Goal: Check status: Check status

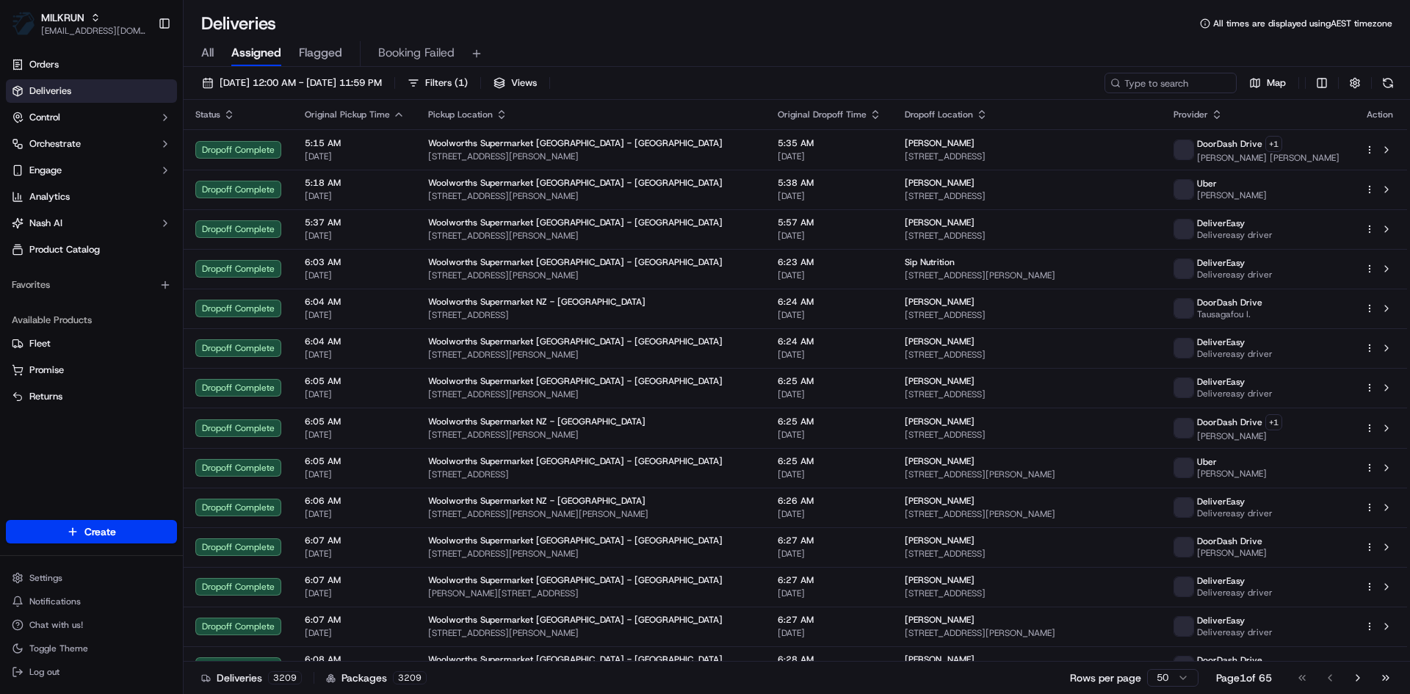
click at [211, 48] on span "All" at bounding box center [207, 53] width 12 height 18
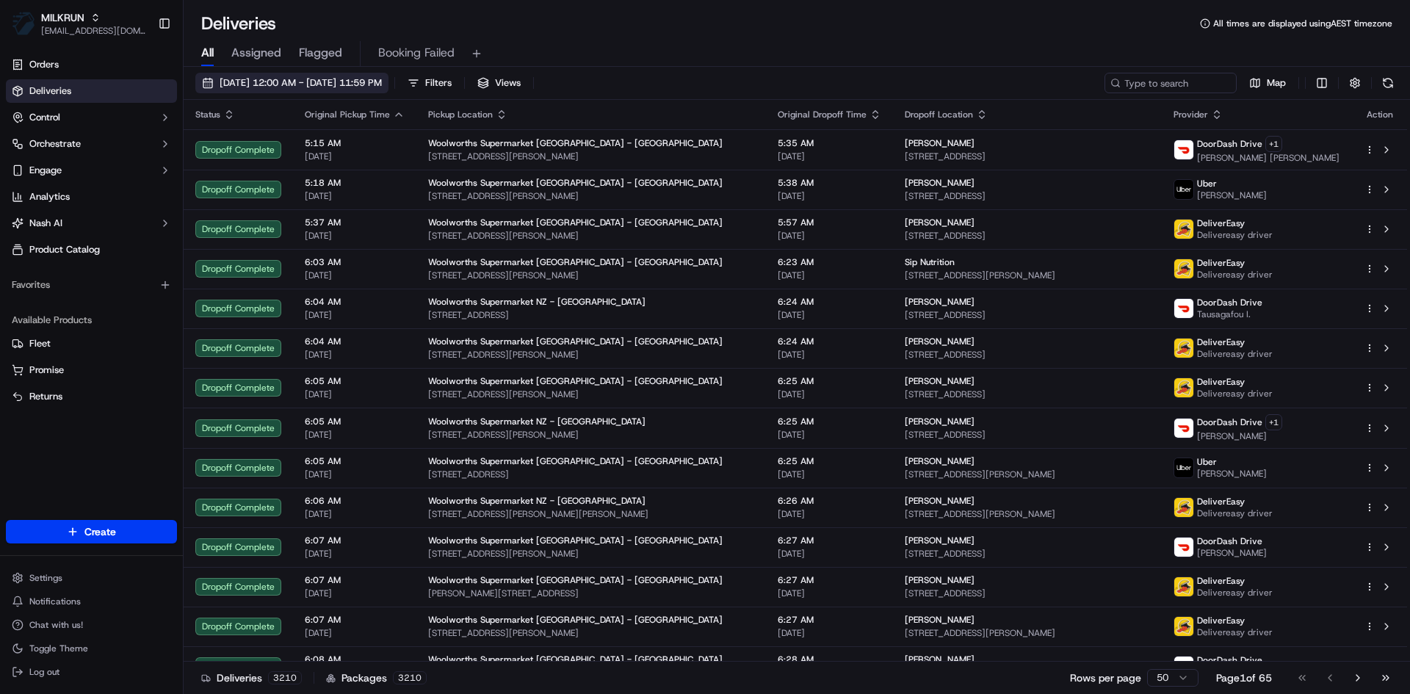
click at [291, 74] on button "19/09/2025 12:00 AM - 19/09/2025 11:59 PM" at bounding box center [291, 83] width 193 height 21
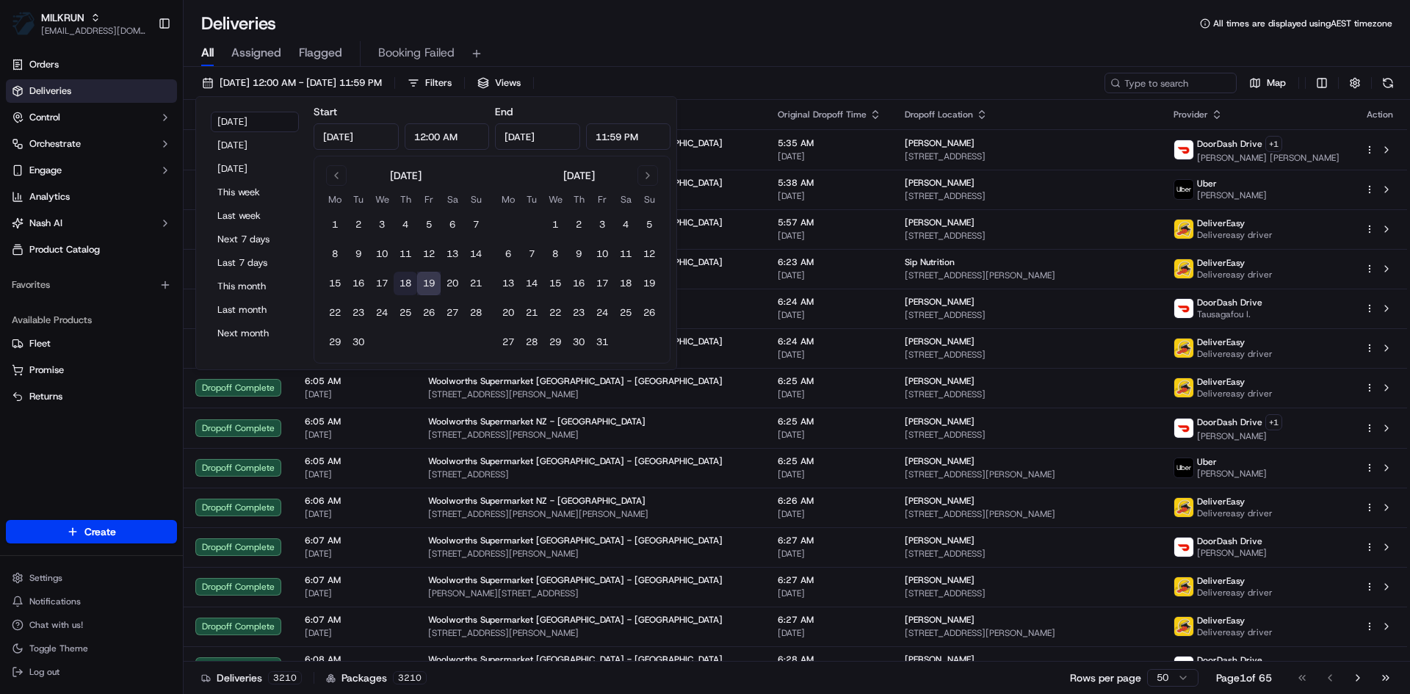
click at [413, 281] on button "18" at bounding box center [406, 284] width 24 height 24
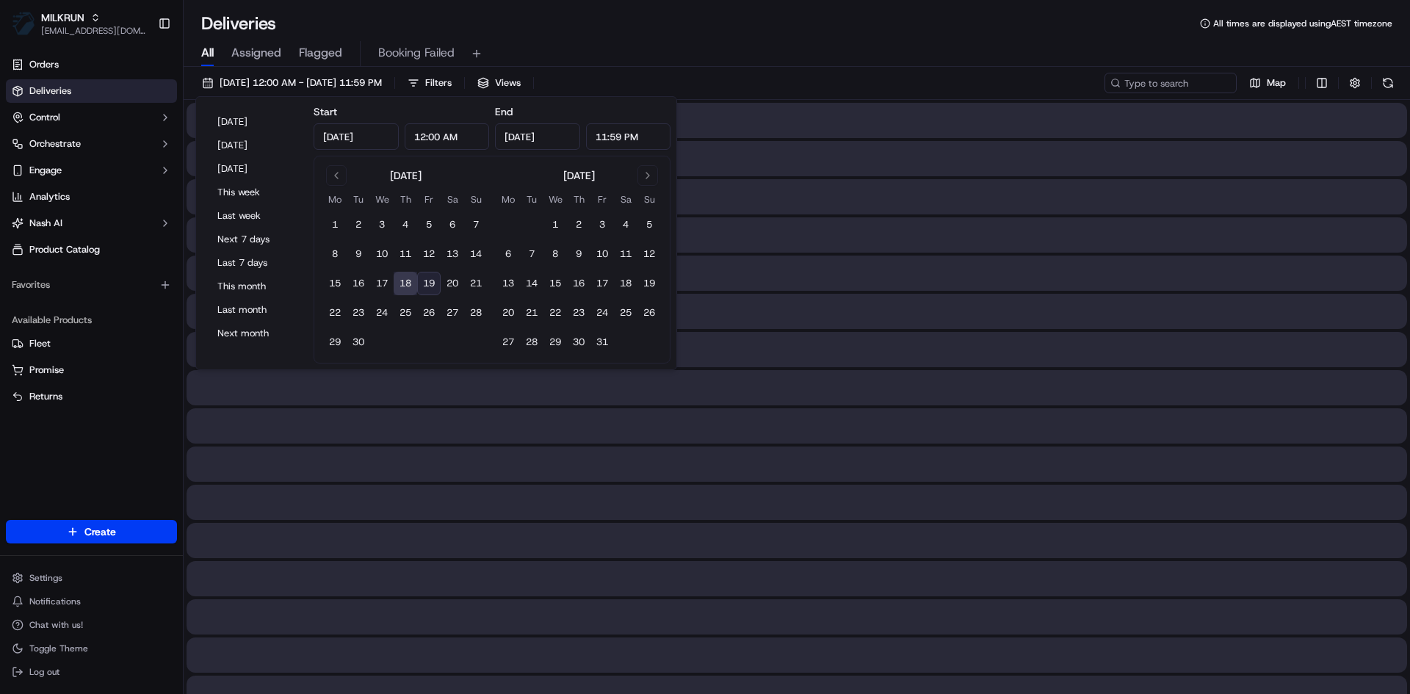
type input "Sep 18, 2025"
click at [839, 37] on div "All Assigned Flagged Booking Failed" at bounding box center [797, 51] width 1226 height 32
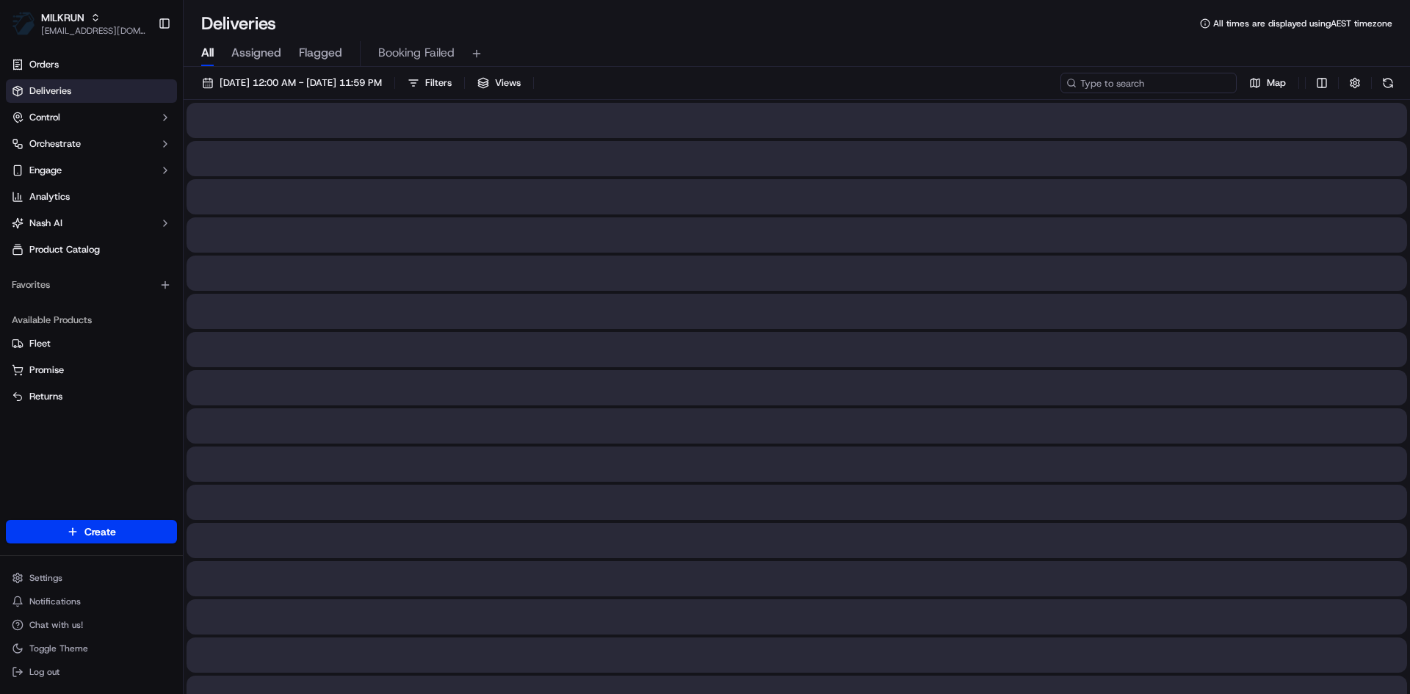
click at [1154, 82] on input at bounding box center [1148, 83] width 176 height 21
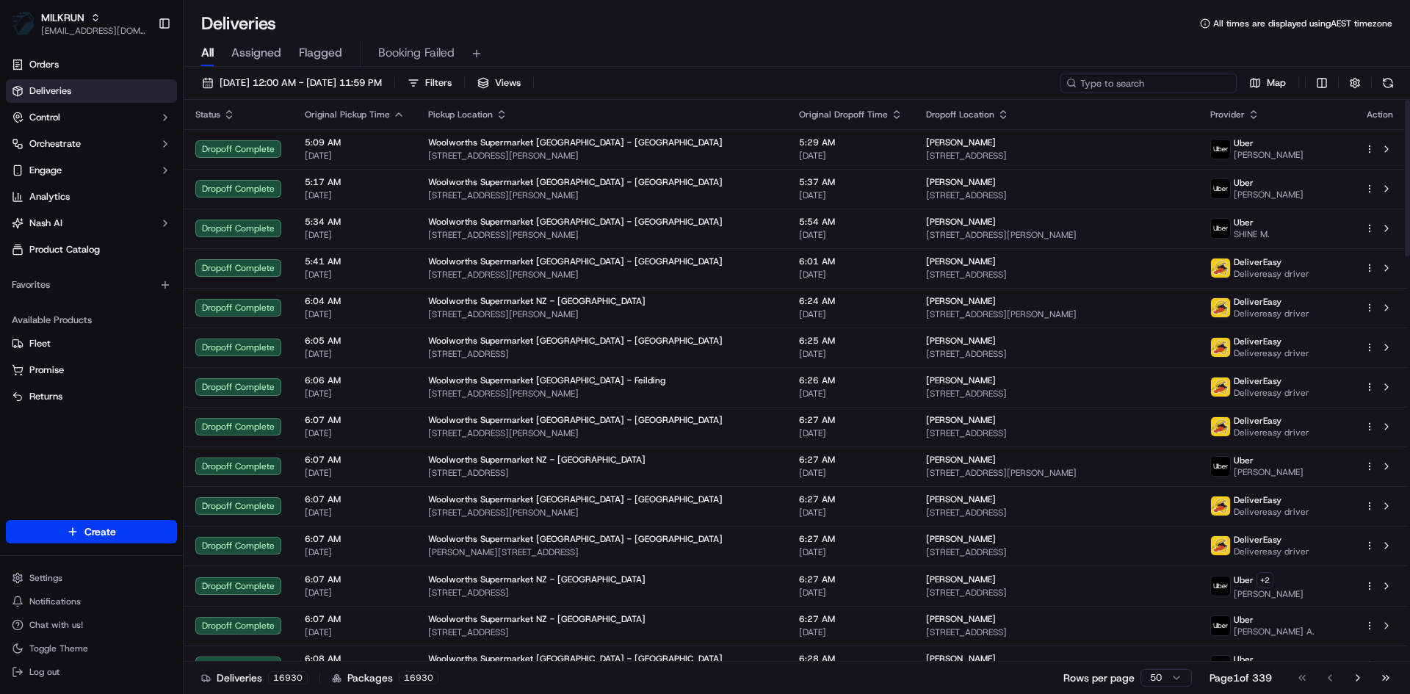
paste input "Sarah Bellerby"
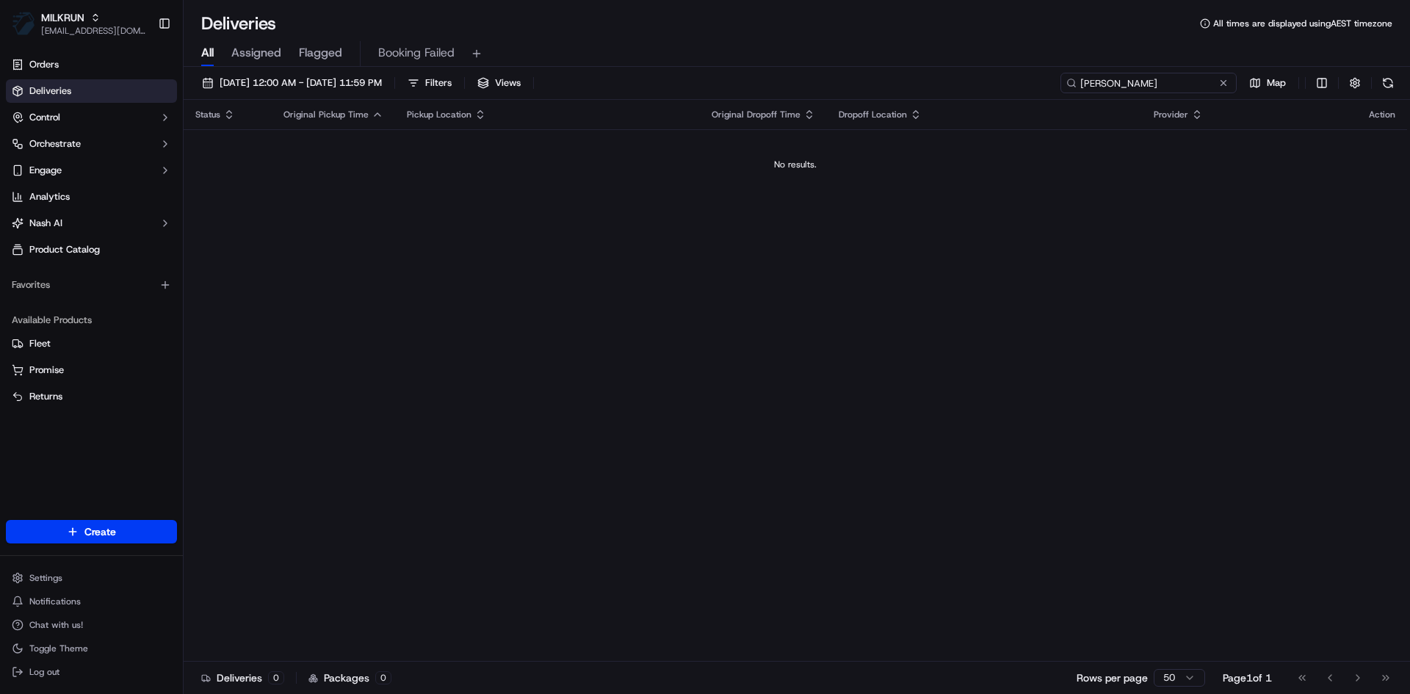
type input "Sarah Bellerby"
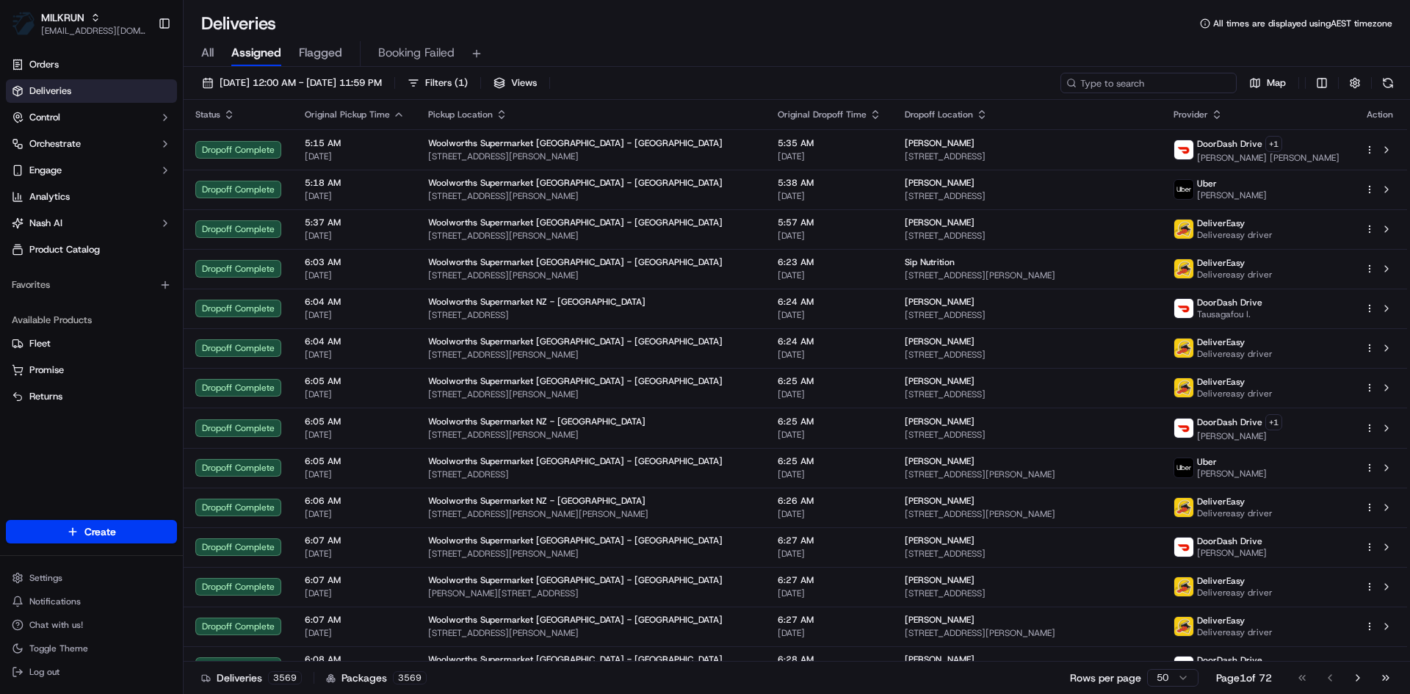
click at [1202, 80] on input at bounding box center [1148, 83] width 176 height 21
paste input "[PERSON_NAME]"
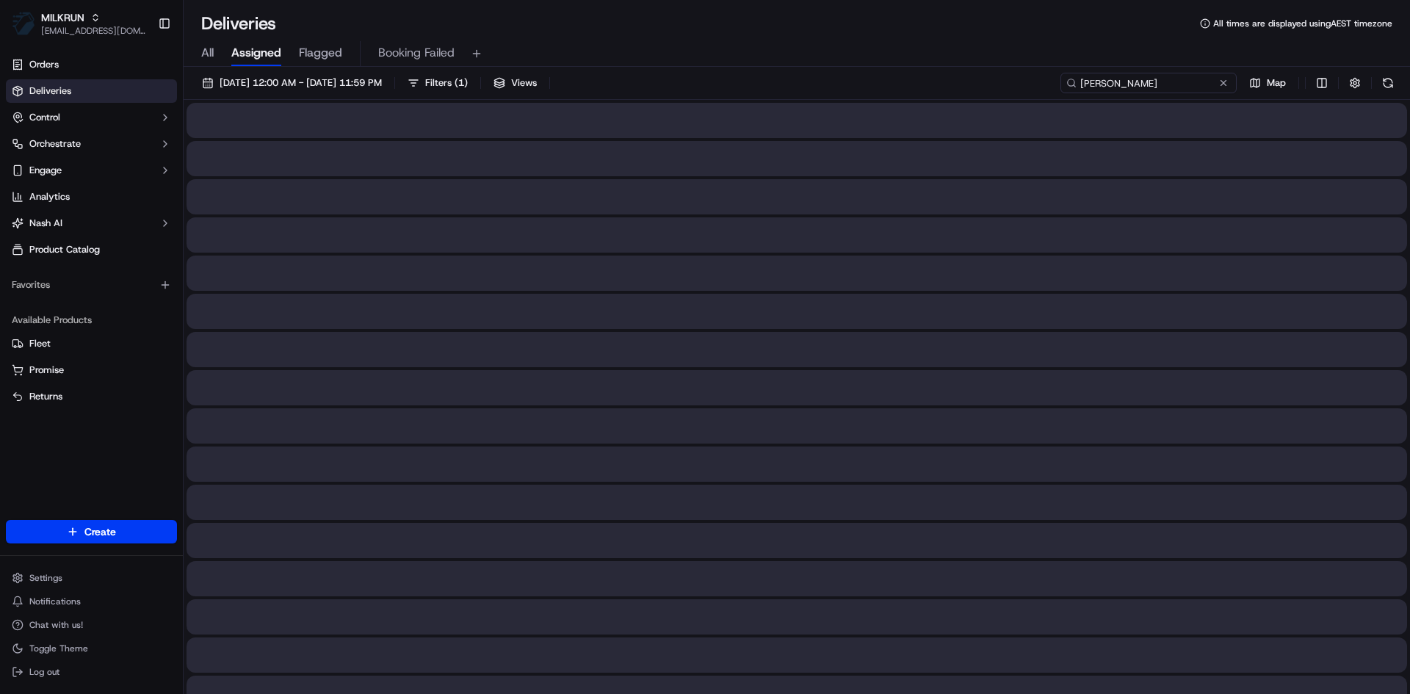
type input "[PERSON_NAME]"
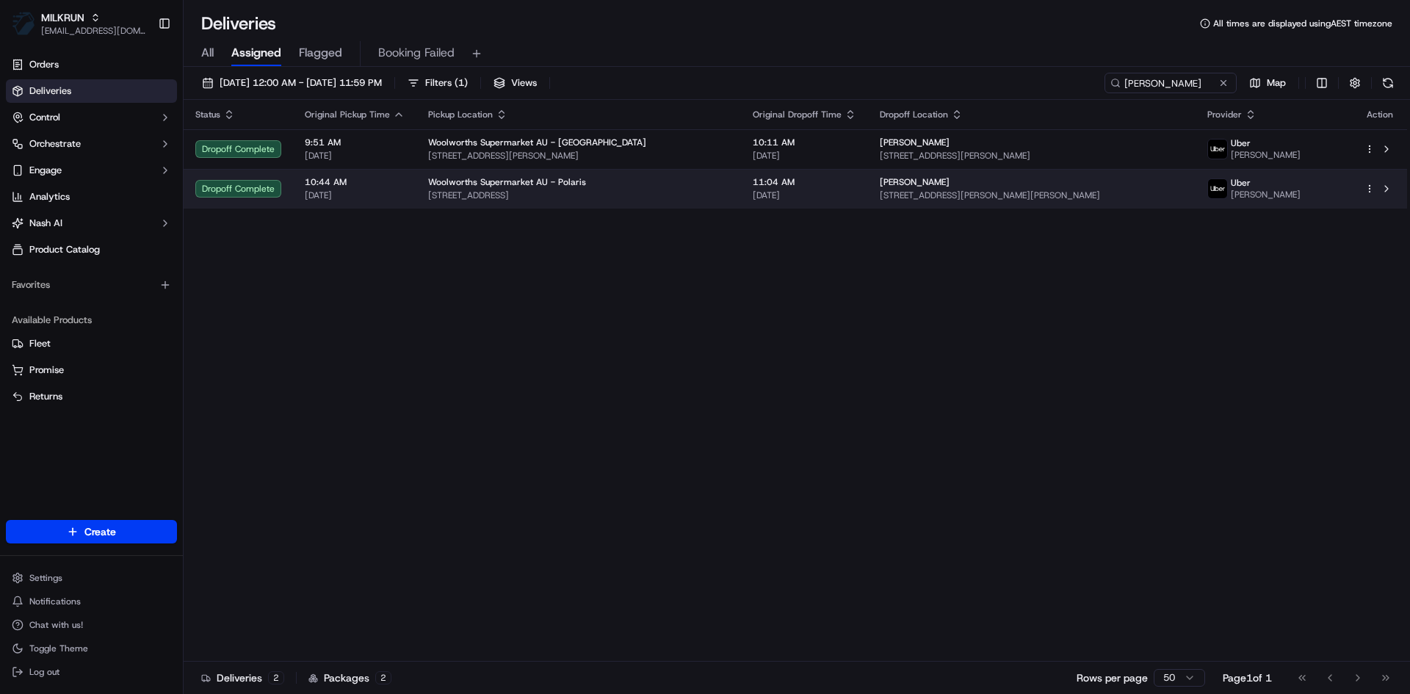
click at [729, 181] on div "Woolworths Supermarket AU - Polaris" at bounding box center [578, 182] width 301 height 12
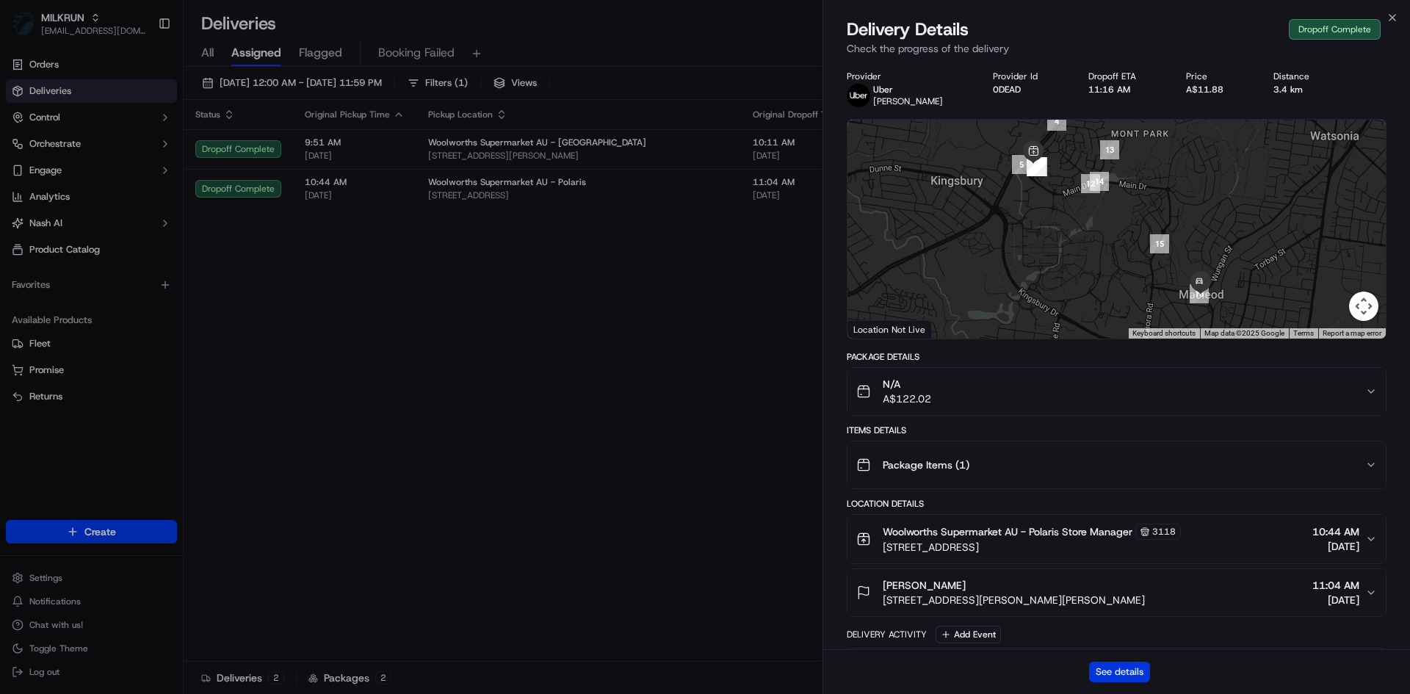
click at [1105, 669] on button "See details" at bounding box center [1119, 672] width 61 height 21
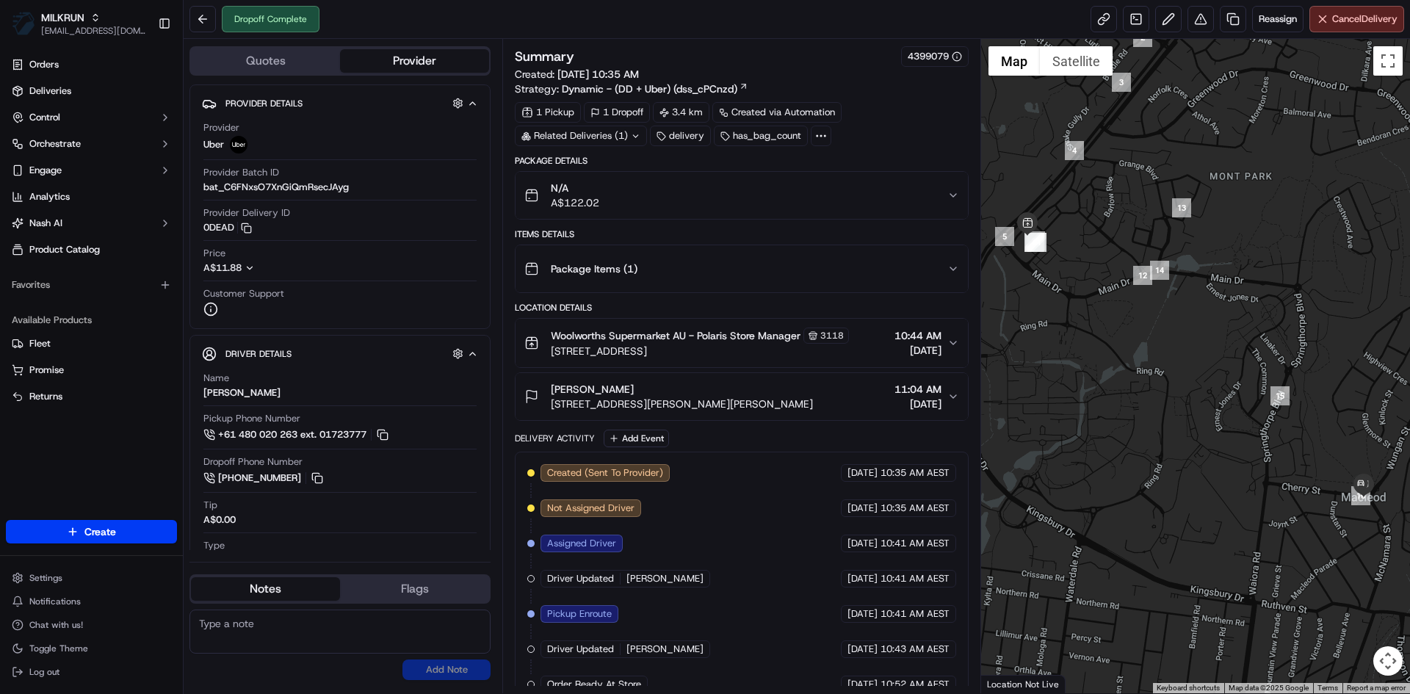
click at [823, 392] on div "[PERSON_NAME] [STREET_ADDRESS][PERSON_NAME][PERSON_NAME] 11:04 AM [DATE]" at bounding box center [735, 396] width 422 height 29
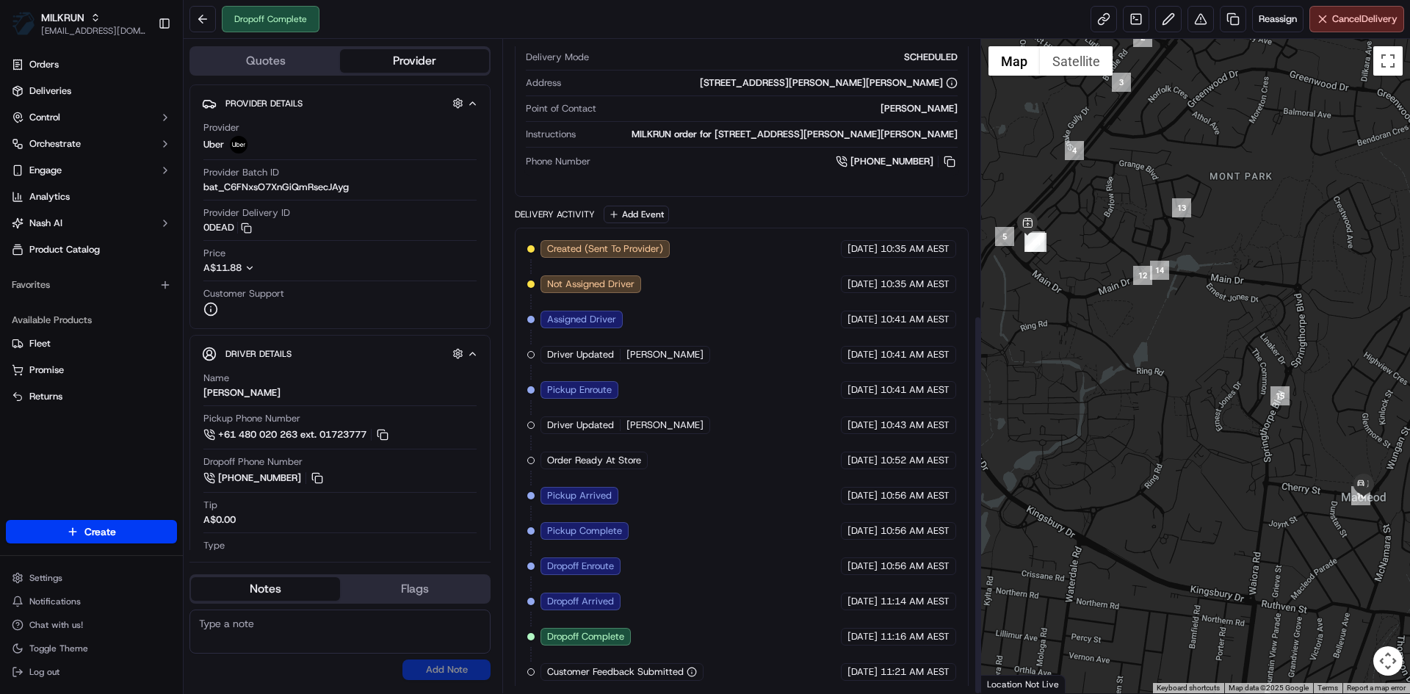
scroll to position [474, 0]
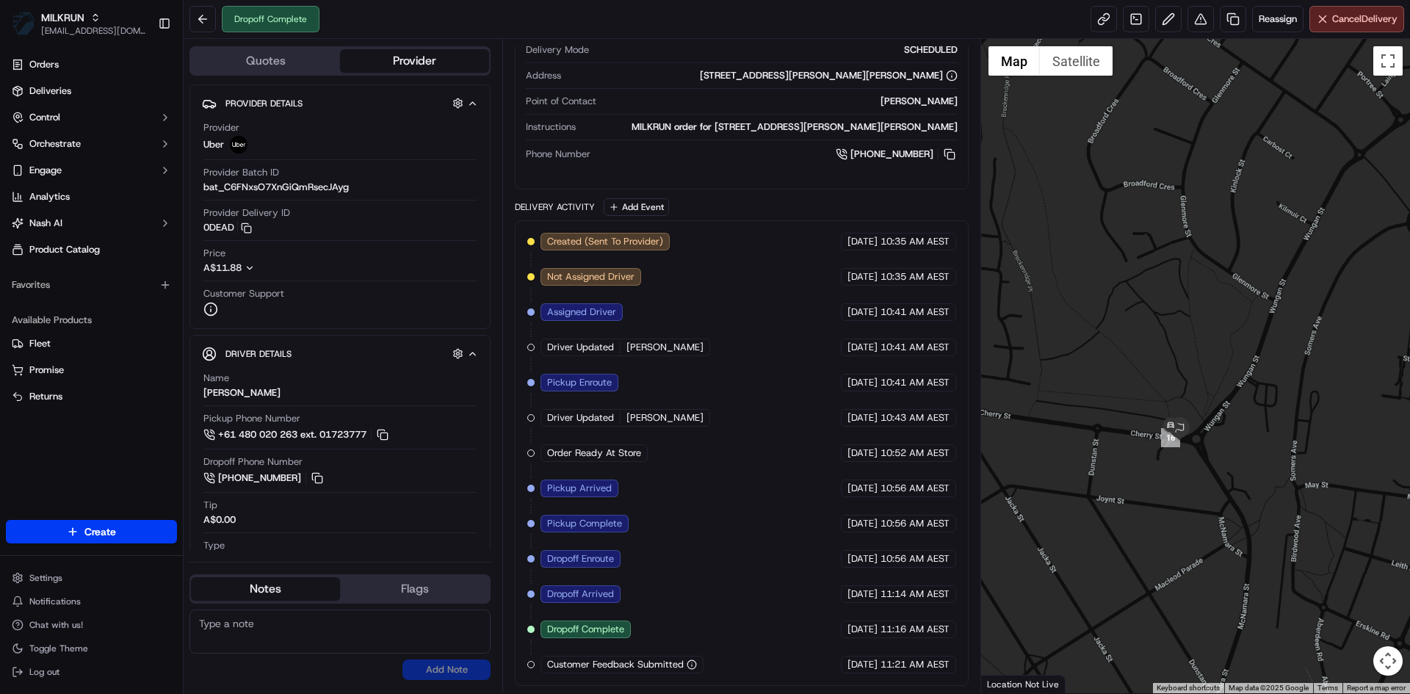
drag, startPoint x: 1364, startPoint y: 550, endPoint x: 1179, endPoint y: 453, distance: 209.6
click at [1145, 488] on div at bounding box center [1196, 366] width 430 height 654
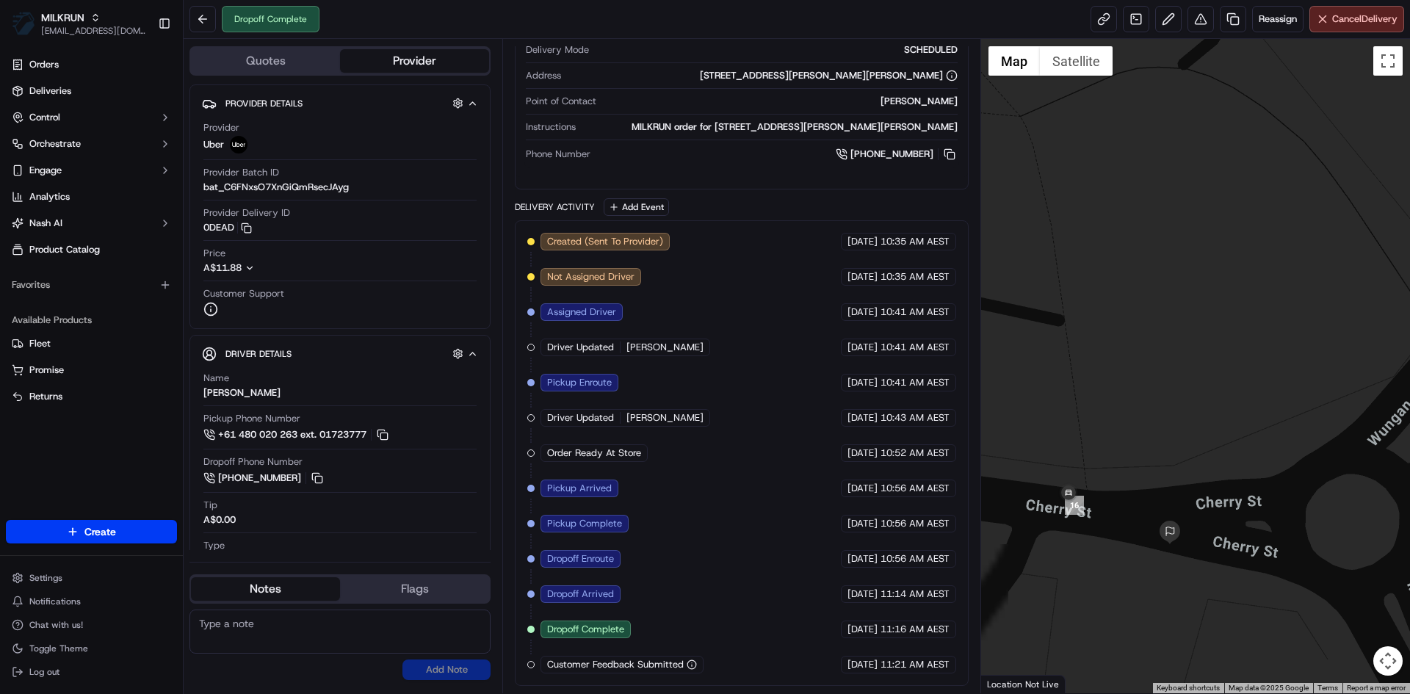
drag, startPoint x: 1165, startPoint y: 499, endPoint x: 1204, endPoint y: 471, distance: 47.5
click at [1204, 471] on div at bounding box center [1196, 366] width 430 height 654
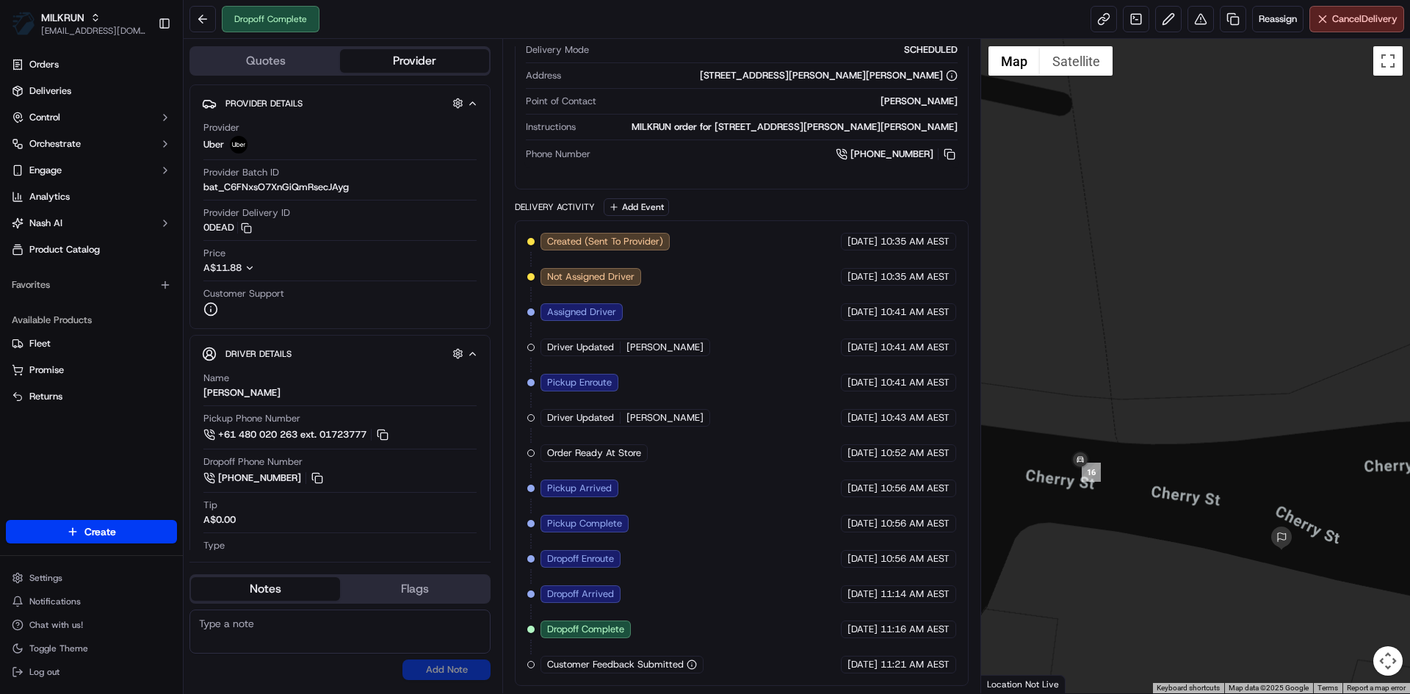
drag, startPoint x: 1197, startPoint y: 494, endPoint x: 1208, endPoint y: 488, distance: 12.8
click at [1208, 488] on div at bounding box center [1196, 366] width 430 height 654
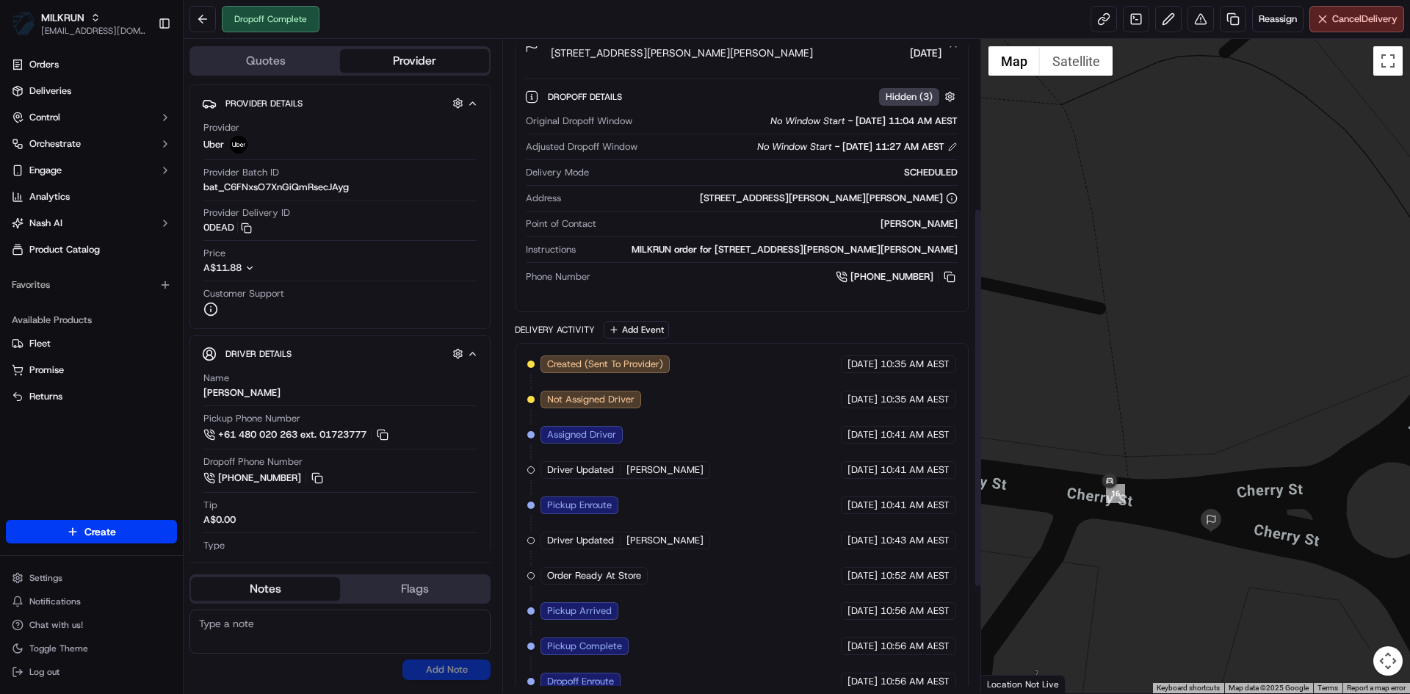
scroll to position [0, 0]
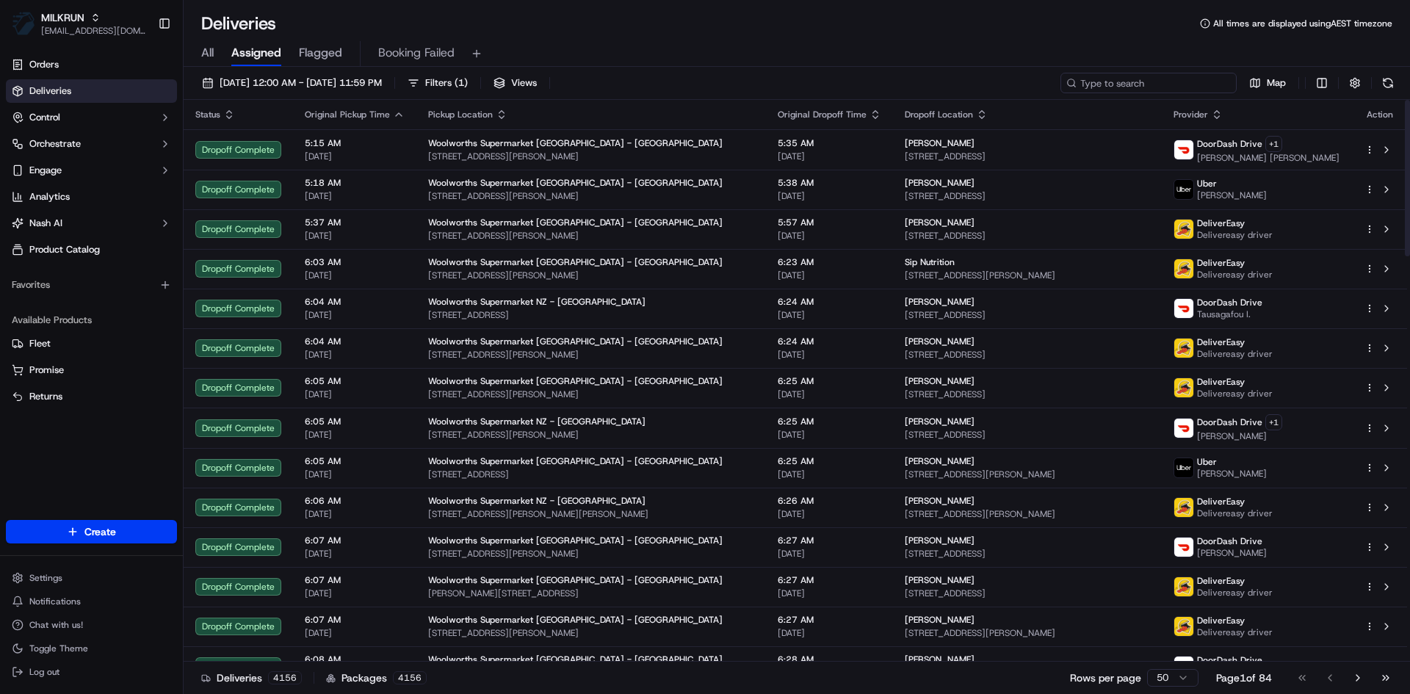
click at [1193, 83] on input at bounding box center [1148, 83] width 176 height 21
paste input "Jessica Lamont"
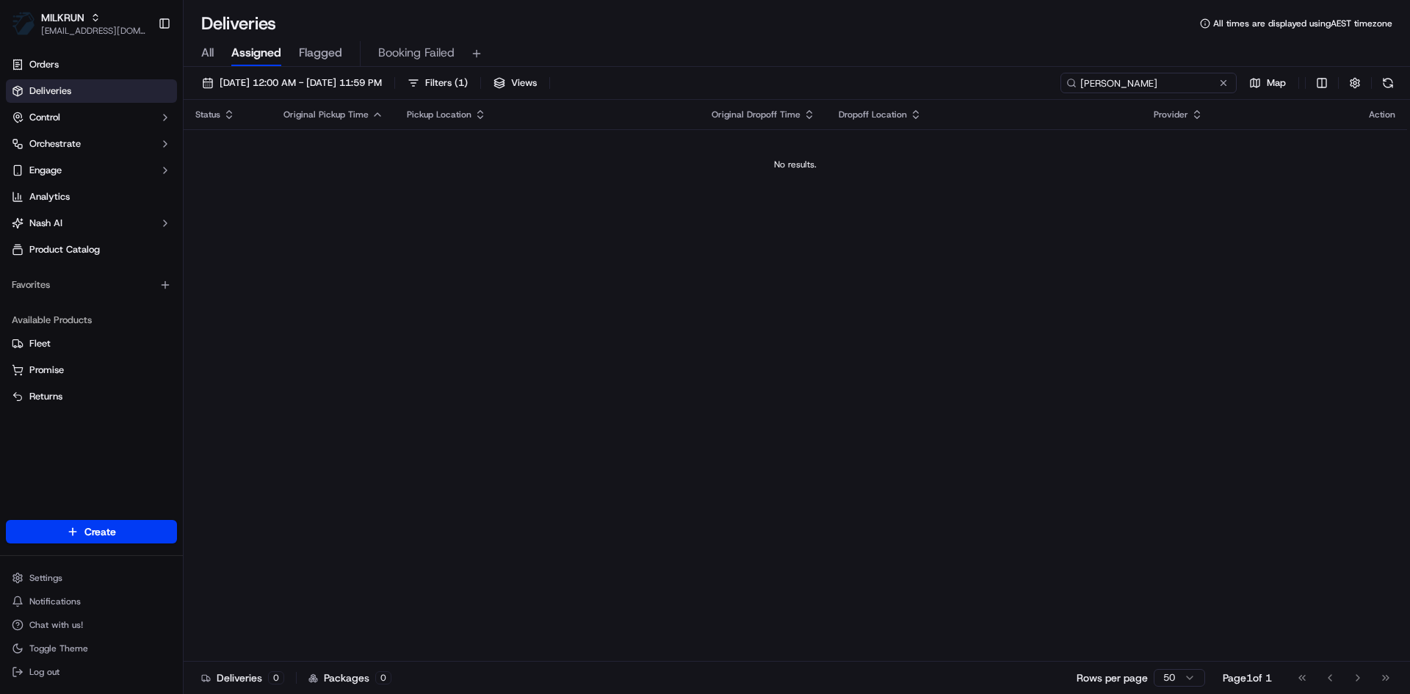
click at [1116, 79] on input "Jessica Lamont" at bounding box center [1148, 83] width 176 height 21
click at [1175, 82] on input "[PERSON_NAME]" at bounding box center [1148, 83] width 176 height 21
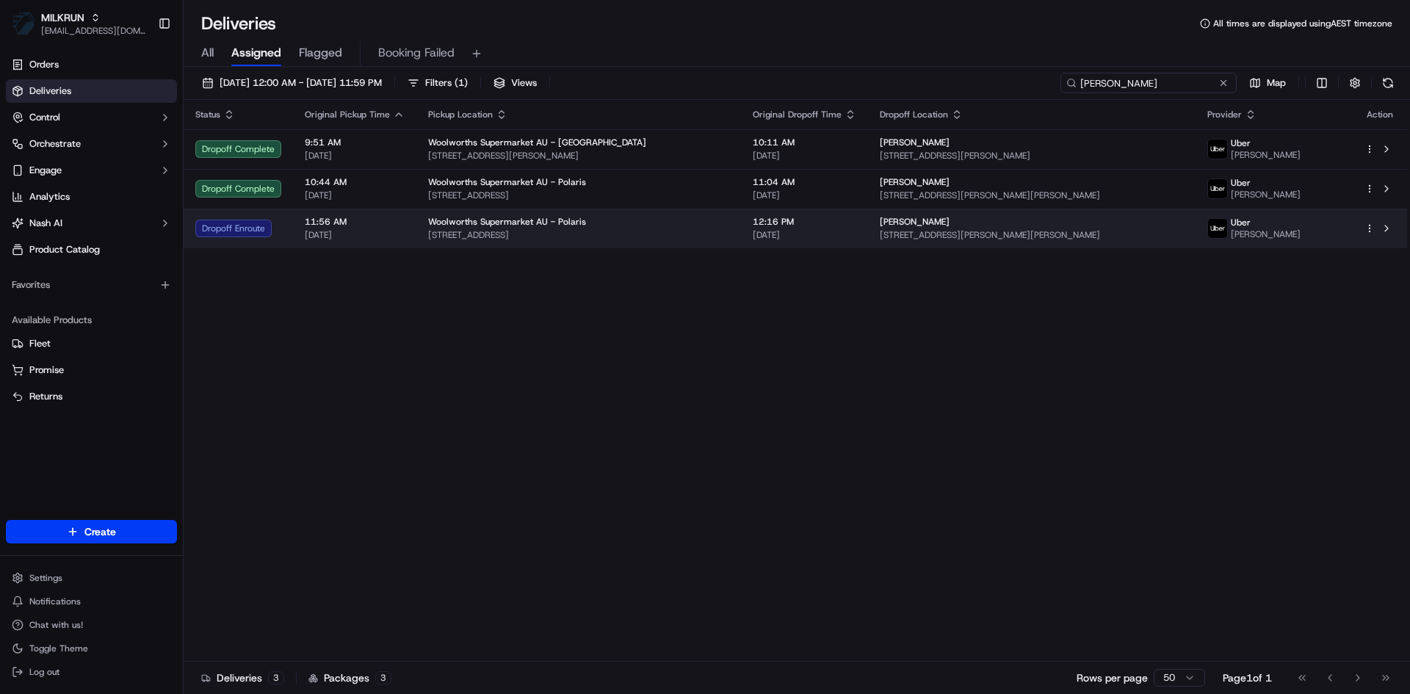
type input "[PERSON_NAME]"
click at [718, 231] on span "[STREET_ADDRESS]" at bounding box center [578, 235] width 301 height 12
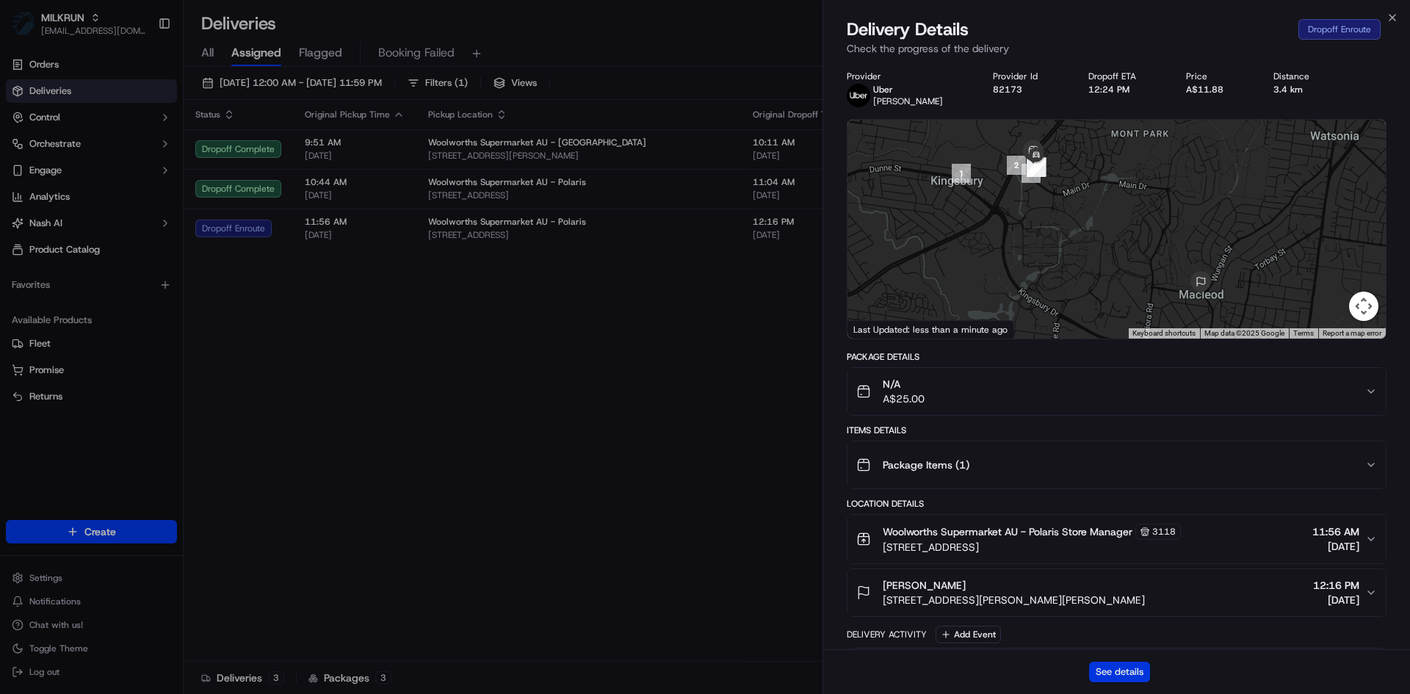
click at [1116, 677] on button "See details" at bounding box center [1119, 672] width 61 height 21
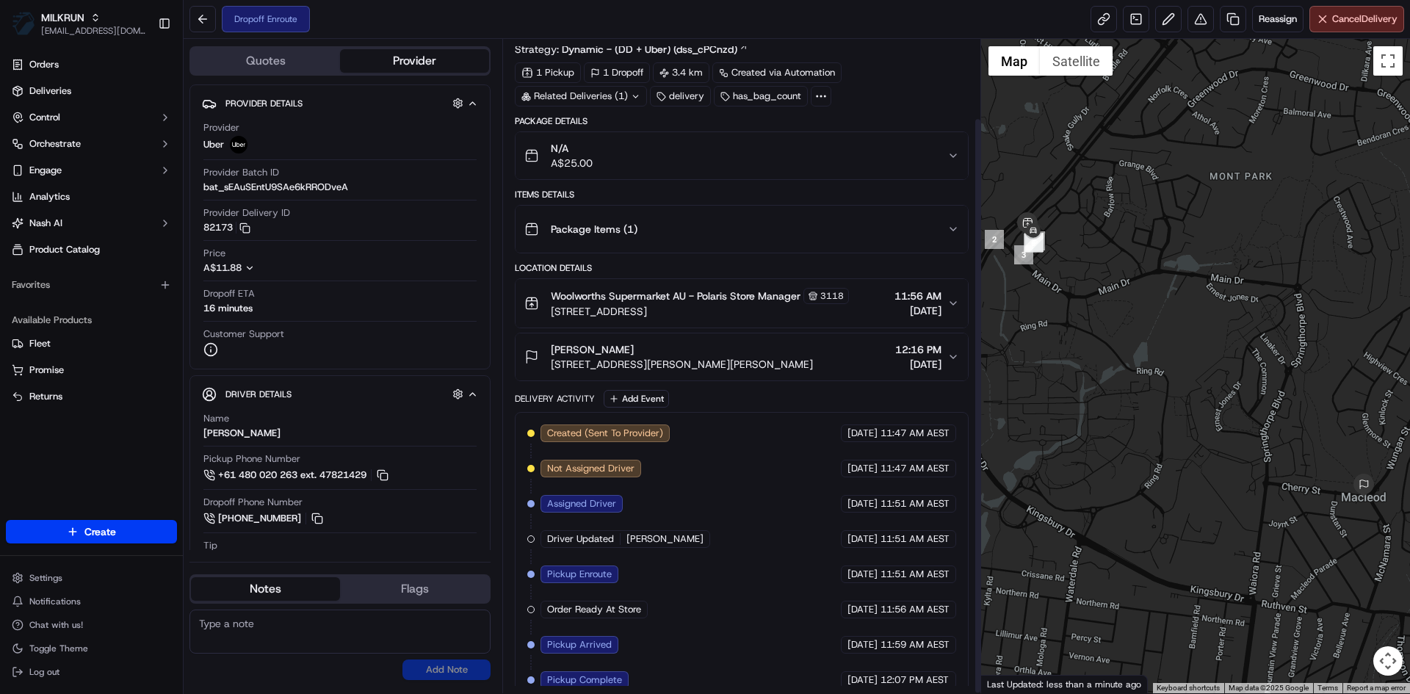
scroll to position [90, 0]
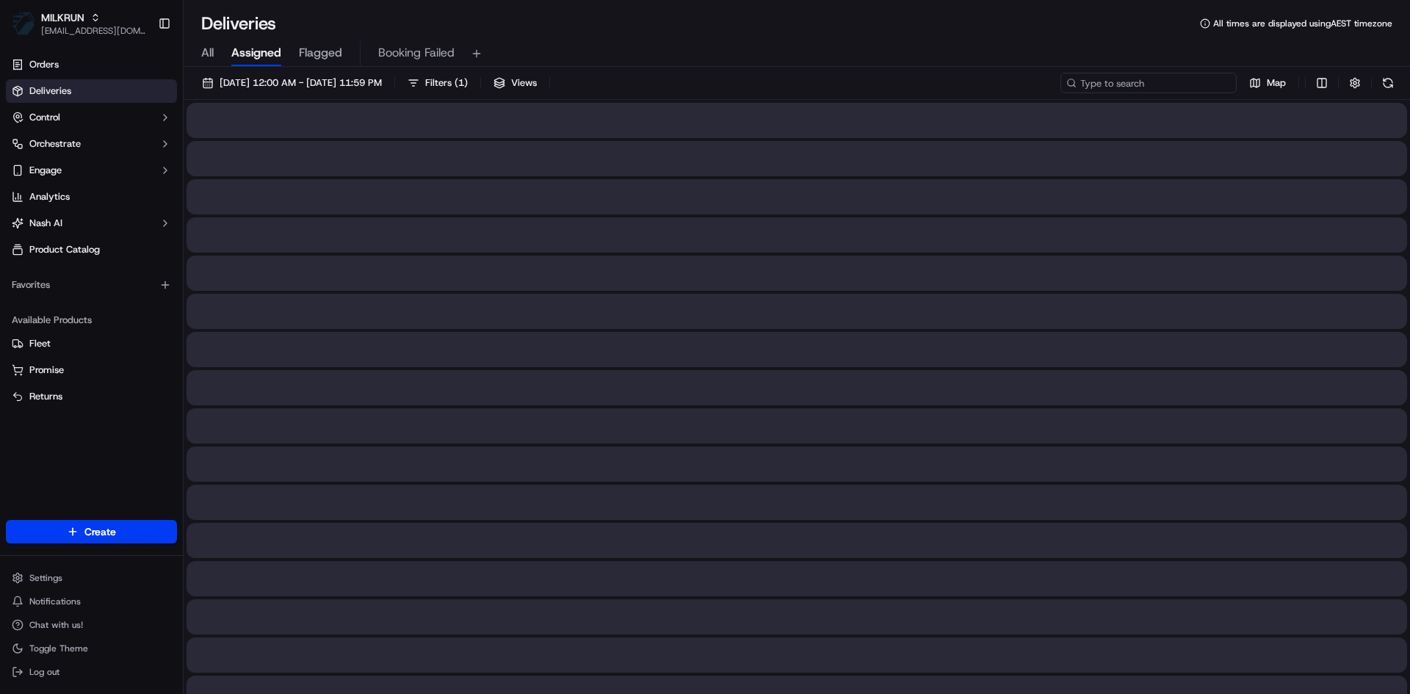
click at [1174, 80] on input at bounding box center [1148, 83] width 176 height 21
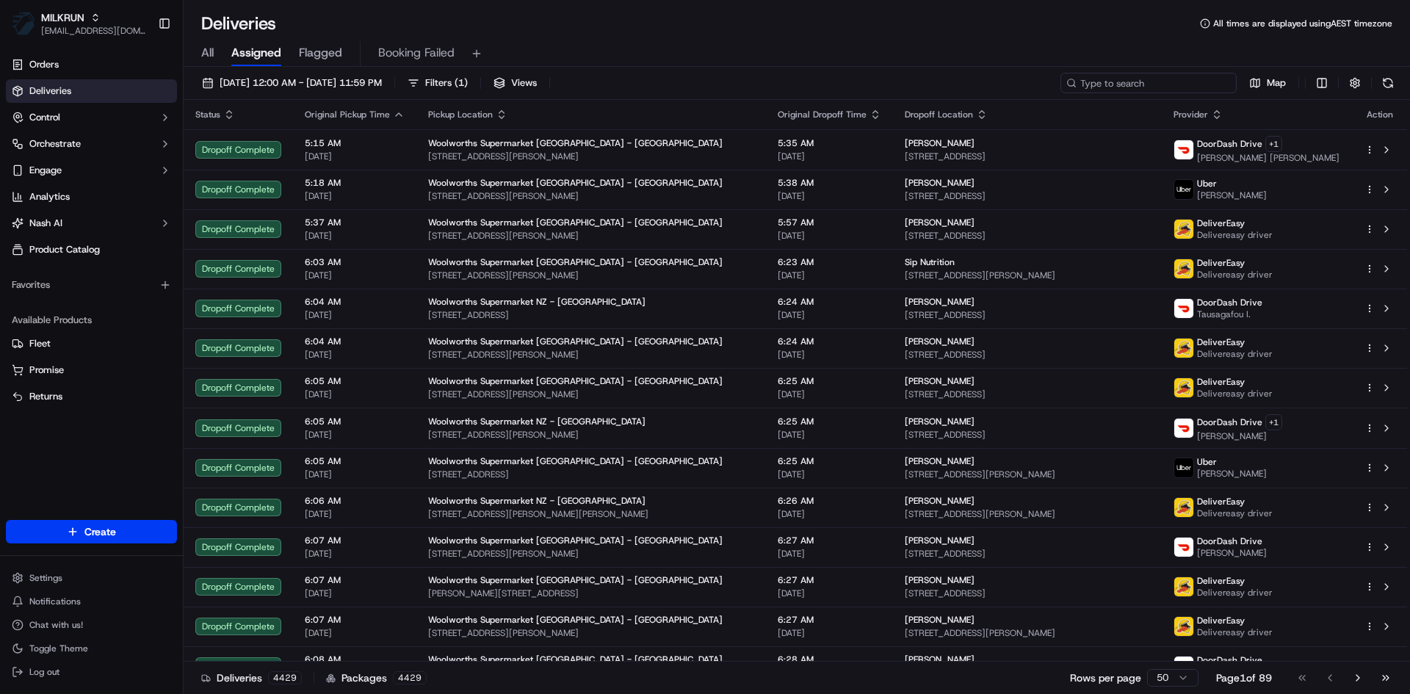
paste input "[PERSON_NAME]"
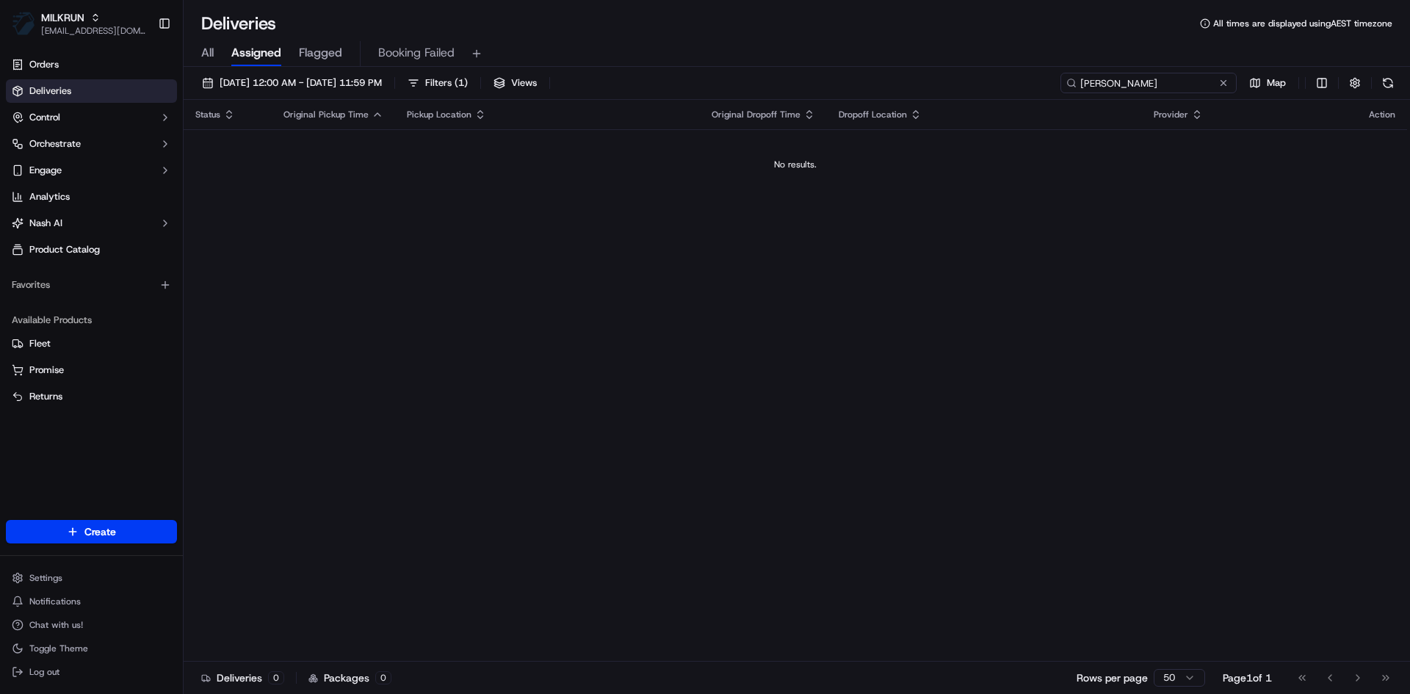
click at [1109, 85] on input "[PERSON_NAME]" at bounding box center [1148, 83] width 176 height 21
click at [1114, 84] on input "[PERSON_NAME]" at bounding box center [1148, 83] width 176 height 21
click at [1133, 84] on input "[PERSON_NAME]" at bounding box center [1148, 83] width 176 height 21
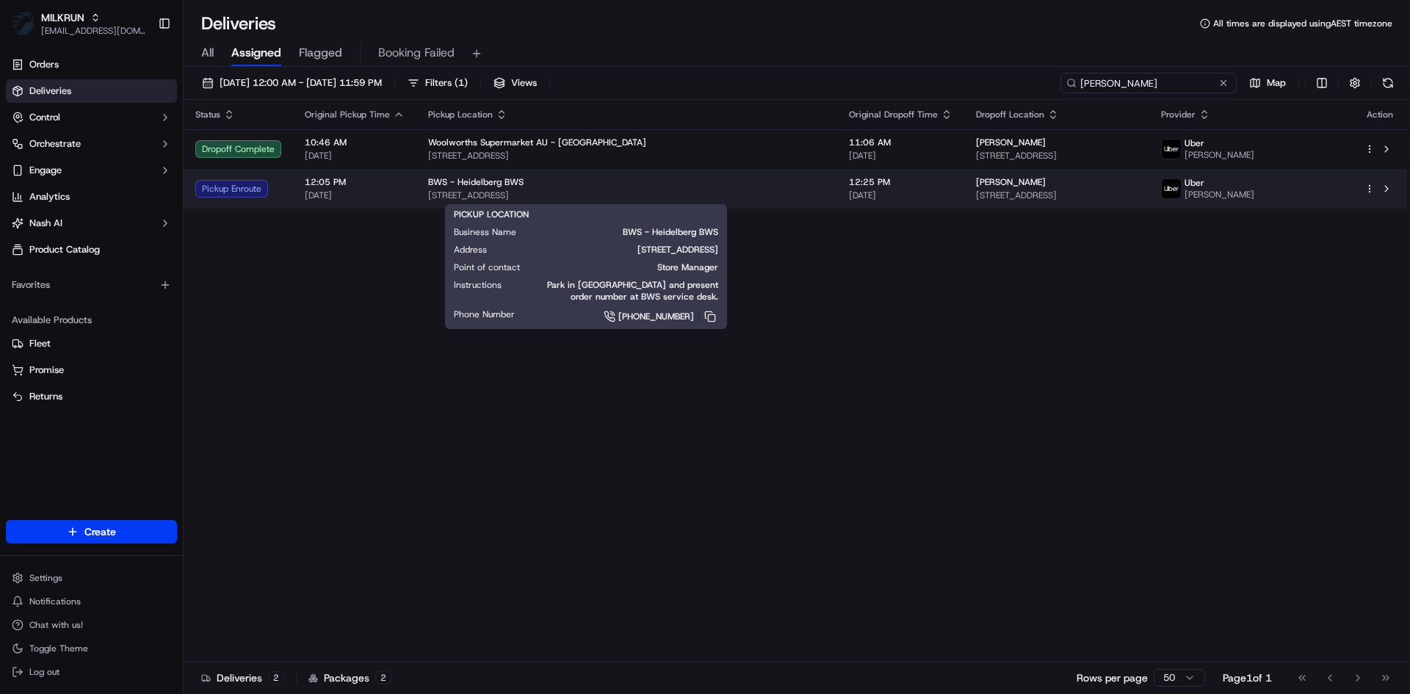
type input "[PERSON_NAME]"
click at [715, 187] on div "BWS - Heidelberg BWS" at bounding box center [626, 182] width 397 height 12
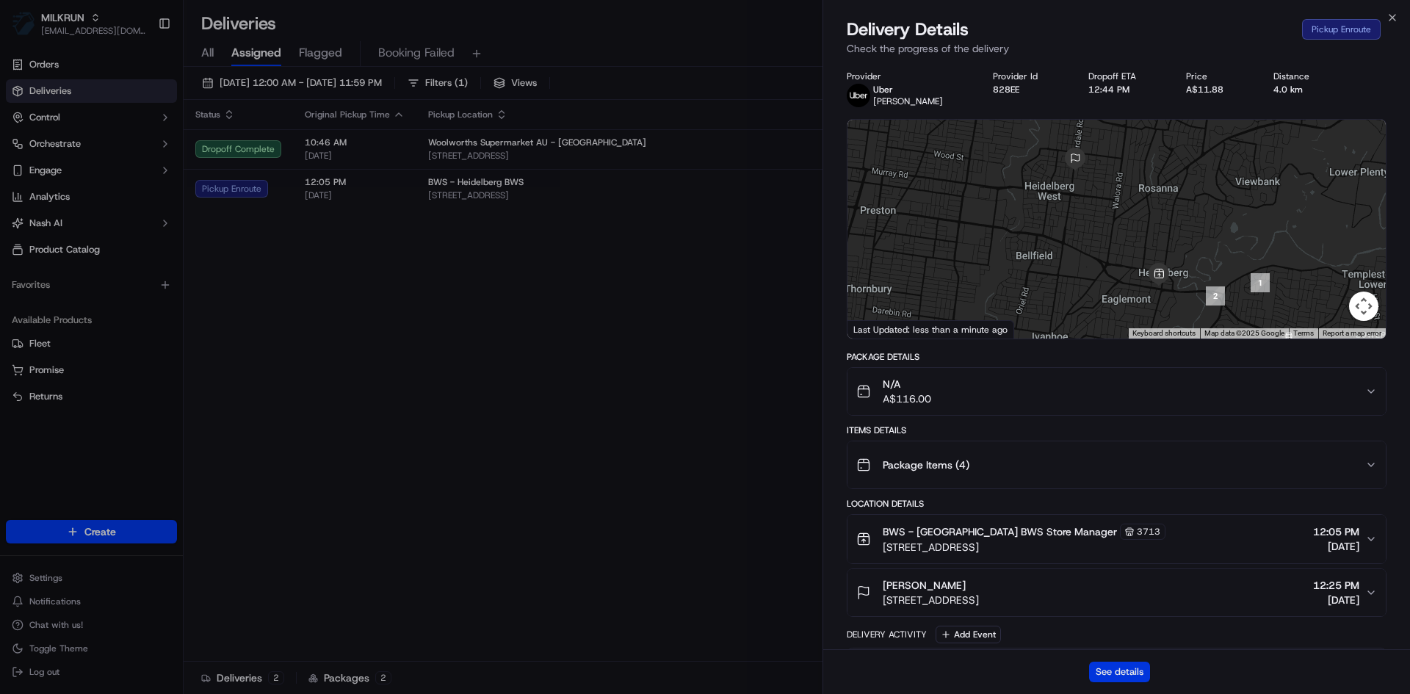
click at [1124, 675] on button "See details" at bounding box center [1119, 672] width 61 height 21
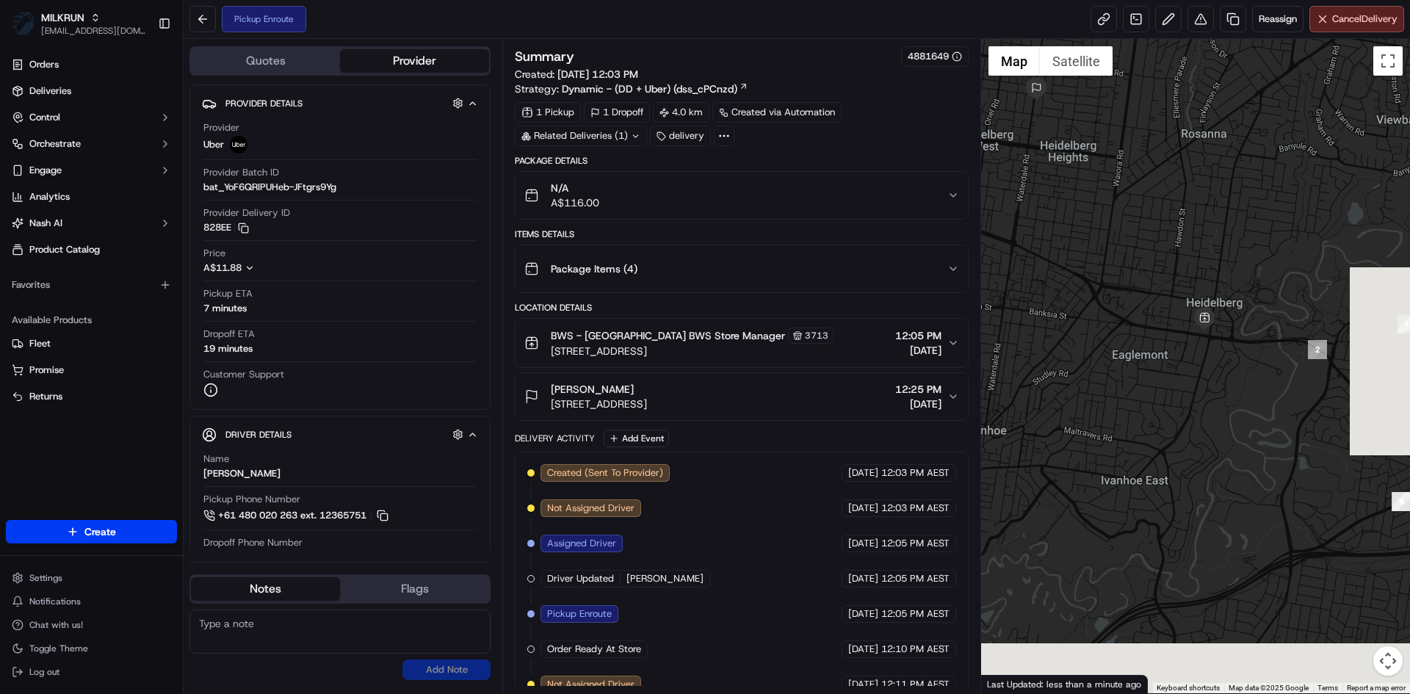
drag, startPoint x: 1235, startPoint y: 432, endPoint x: 1150, endPoint y: 251, distance: 199.7
click at [1150, 251] on div at bounding box center [1196, 366] width 430 height 654
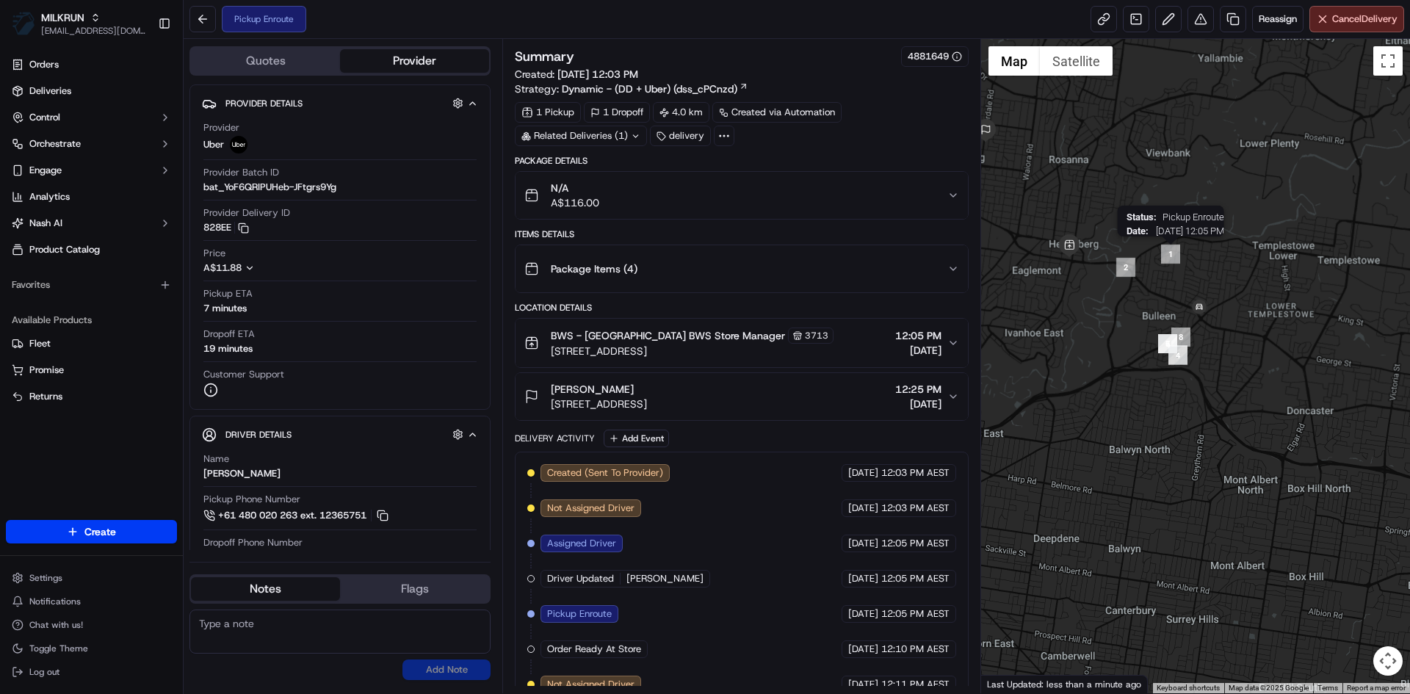
drag, startPoint x: 1294, startPoint y: 308, endPoint x: 1162, endPoint y: 256, distance: 141.8
click at [1162, 256] on img "1" at bounding box center [1170, 254] width 19 height 19
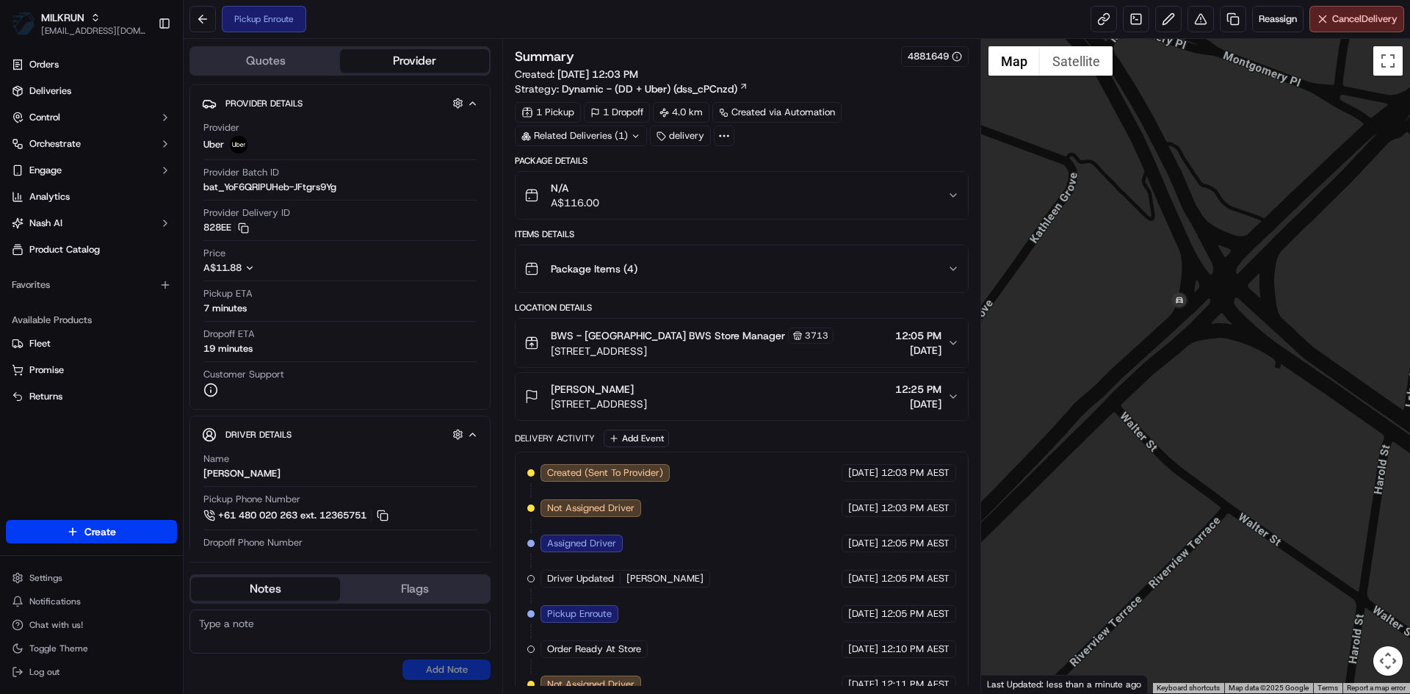
drag, startPoint x: 1192, startPoint y: 394, endPoint x: 1221, endPoint y: 460, distance: 72.7
click at [1221, 460] on div "To navigate, press the arrow keys." at bounding box center [1196, 366] width 430 height 654
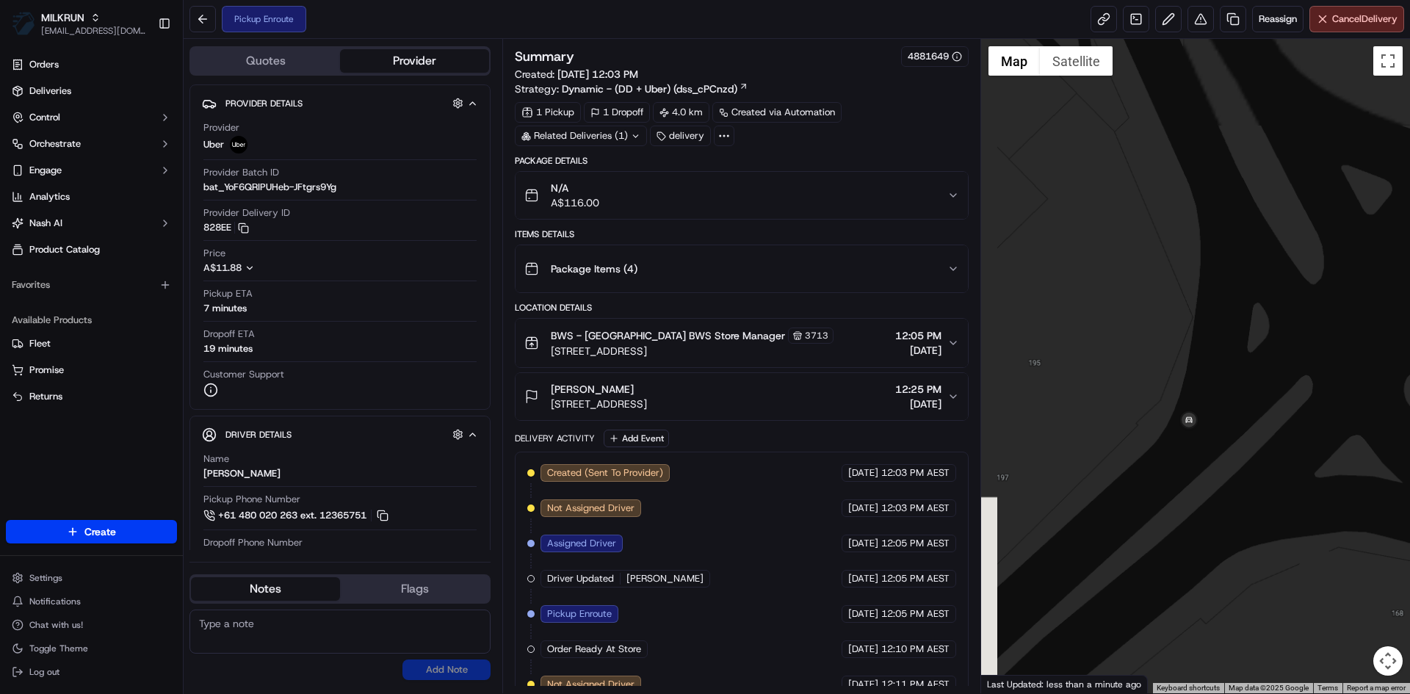
drag, startPoint x: 1212, startPoint y: 324, endPoint x: 1237, endPoint y: 399, distance: 79.2
click at [1306, 455] on div at bounding box center [1196, 366] width 430 height 654
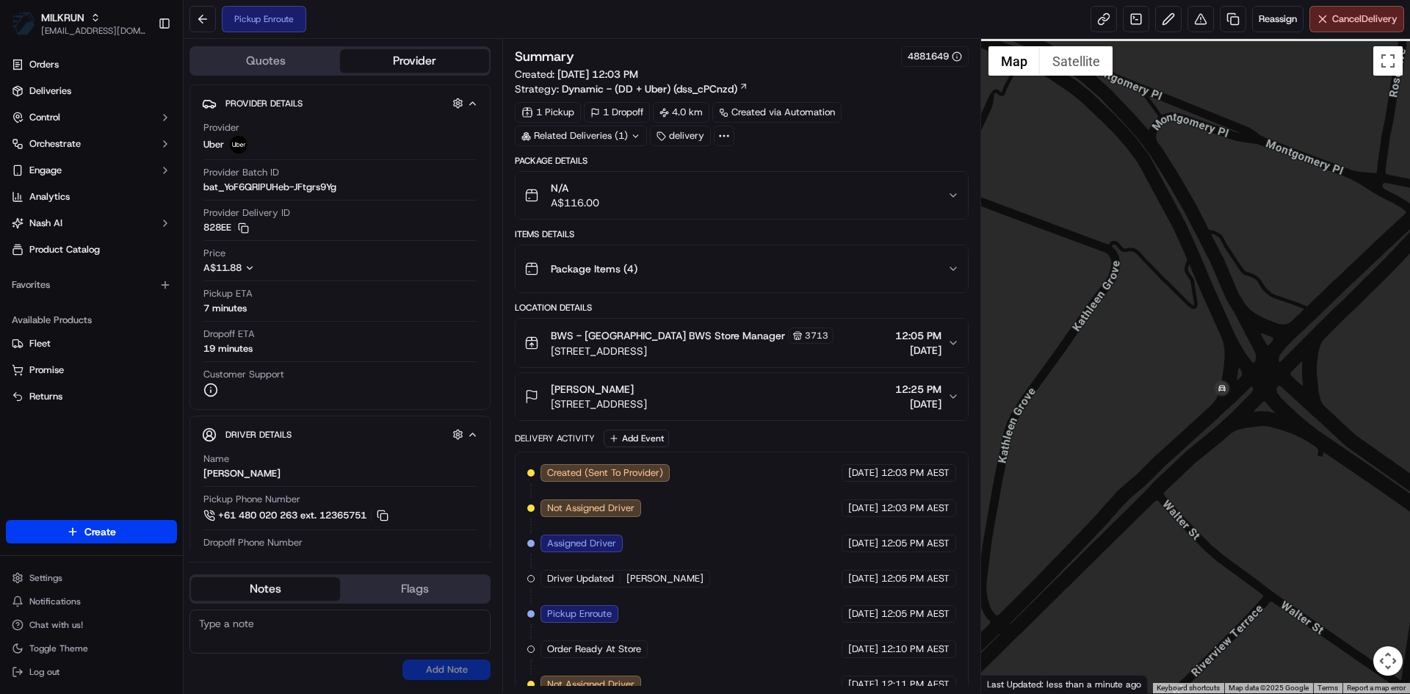
drag, startPoint x: 1188, startPoint y: 438, endPoint x: 1220, endPoint y: 410, distance: 42.7
click at [1220, 410] on div at bounding box center [1196, 366] width 430 height 654
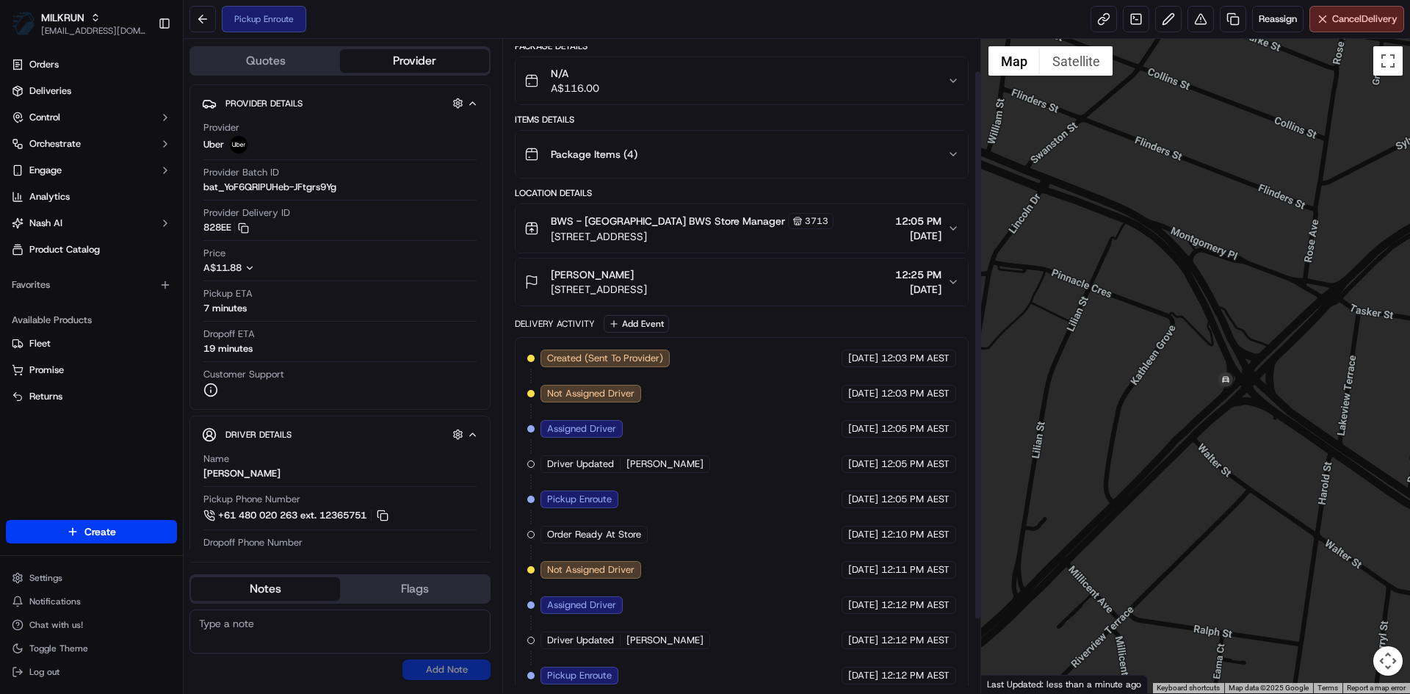
scroll to position [126, 0]
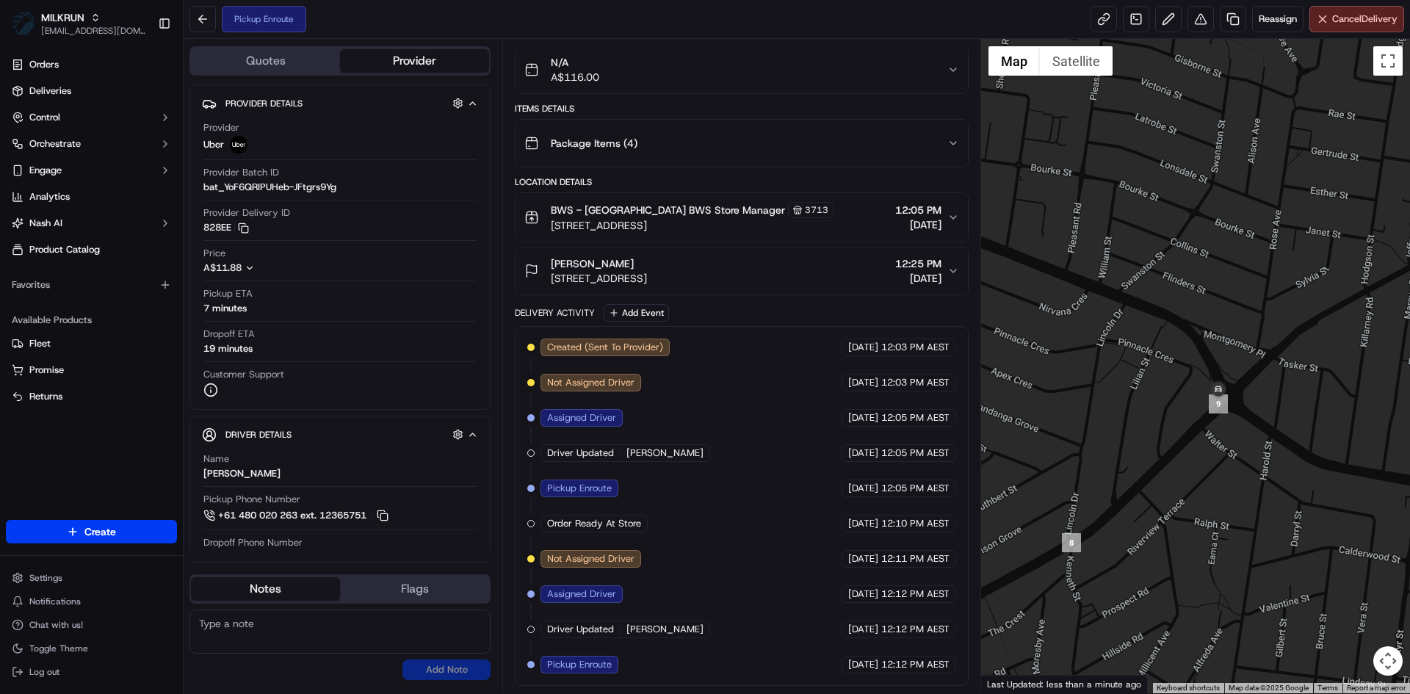
drag, startPoint x: 1120, startPoint y: 453, endPoint x: 1218, endPoint y: 339, distance: 150.5
click at [1218, 336] on div at bounding box center [1196, 366] width 430 height 654
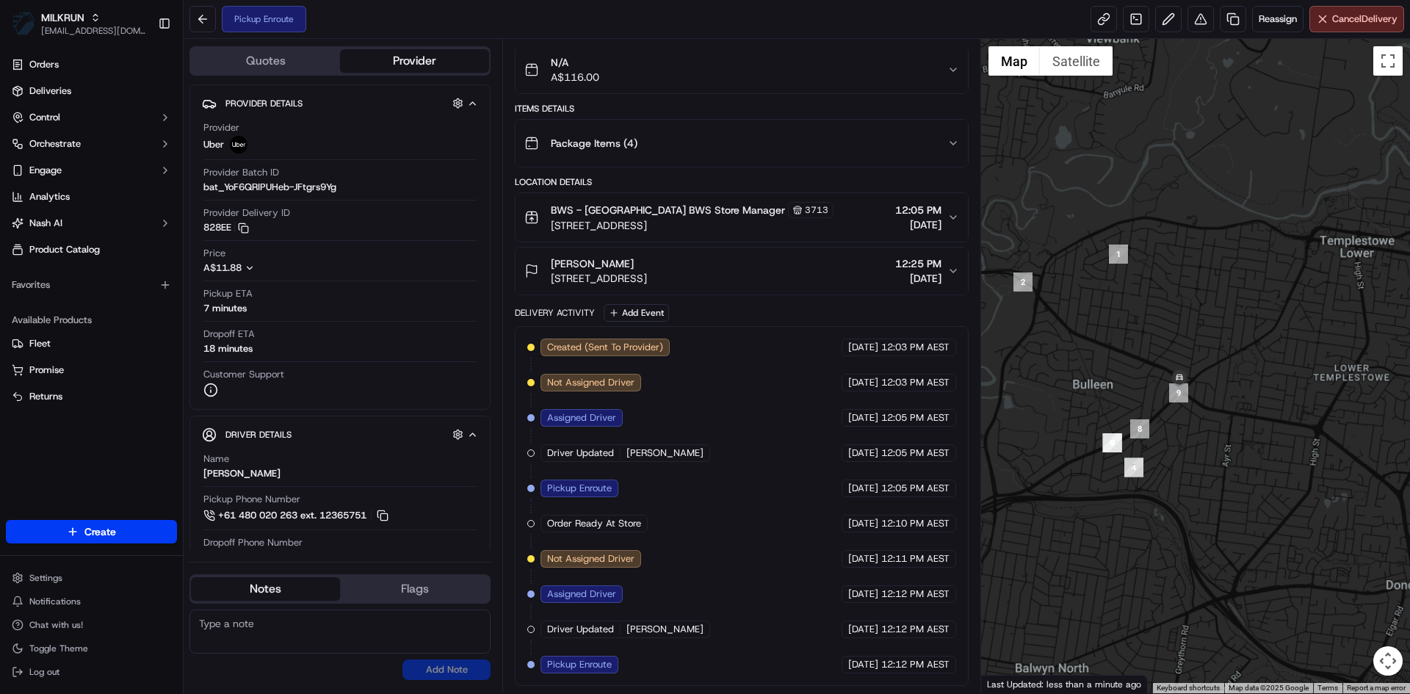
drag, startPoint x: 1285, startPoint y: 302, endPoint x: 1146, endPoint y: 384, distance: 161.3
click at [1146, 384] on div at bounding box center [1196, 366] width 430 height 654
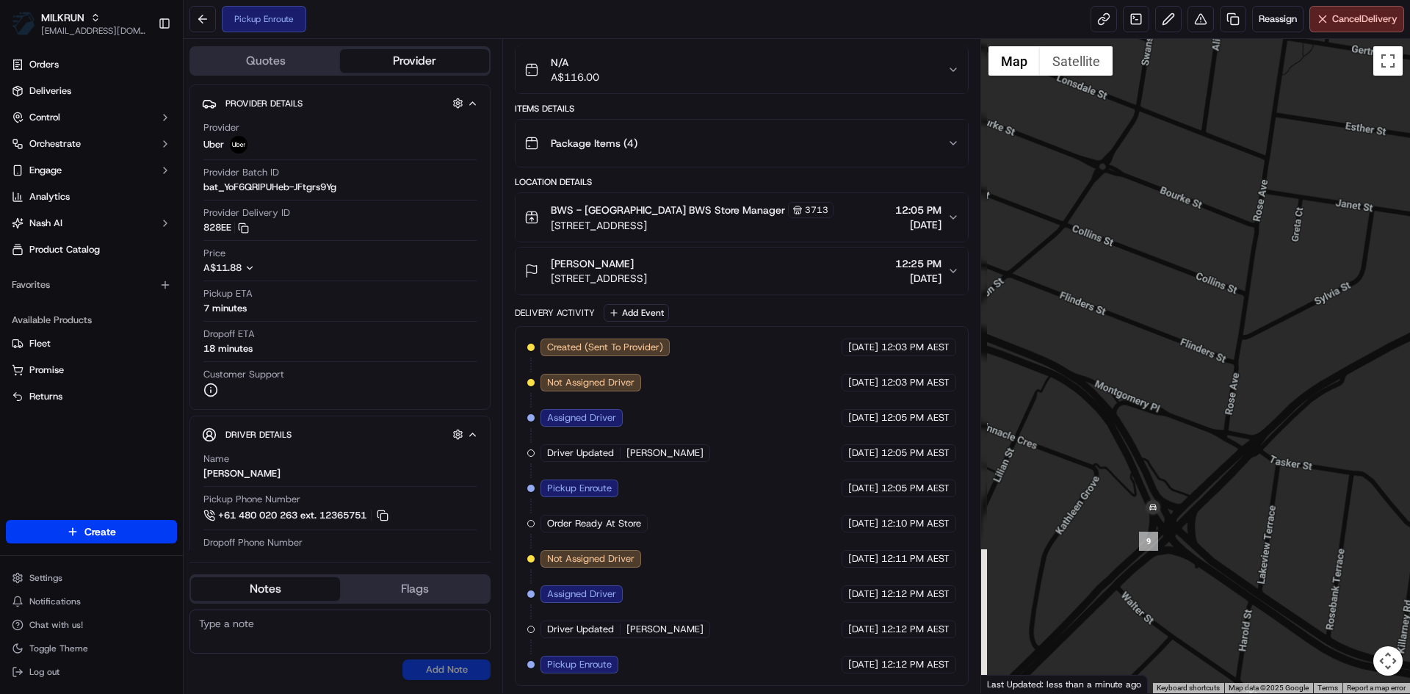
drag, startPoint x: 1232, startPoint y: 429, endPoint x: 1266, endPoint y: 468, distance: 51.5
click at [1266, 468] on div at bounding box center [1196, 366] width 430 height 654
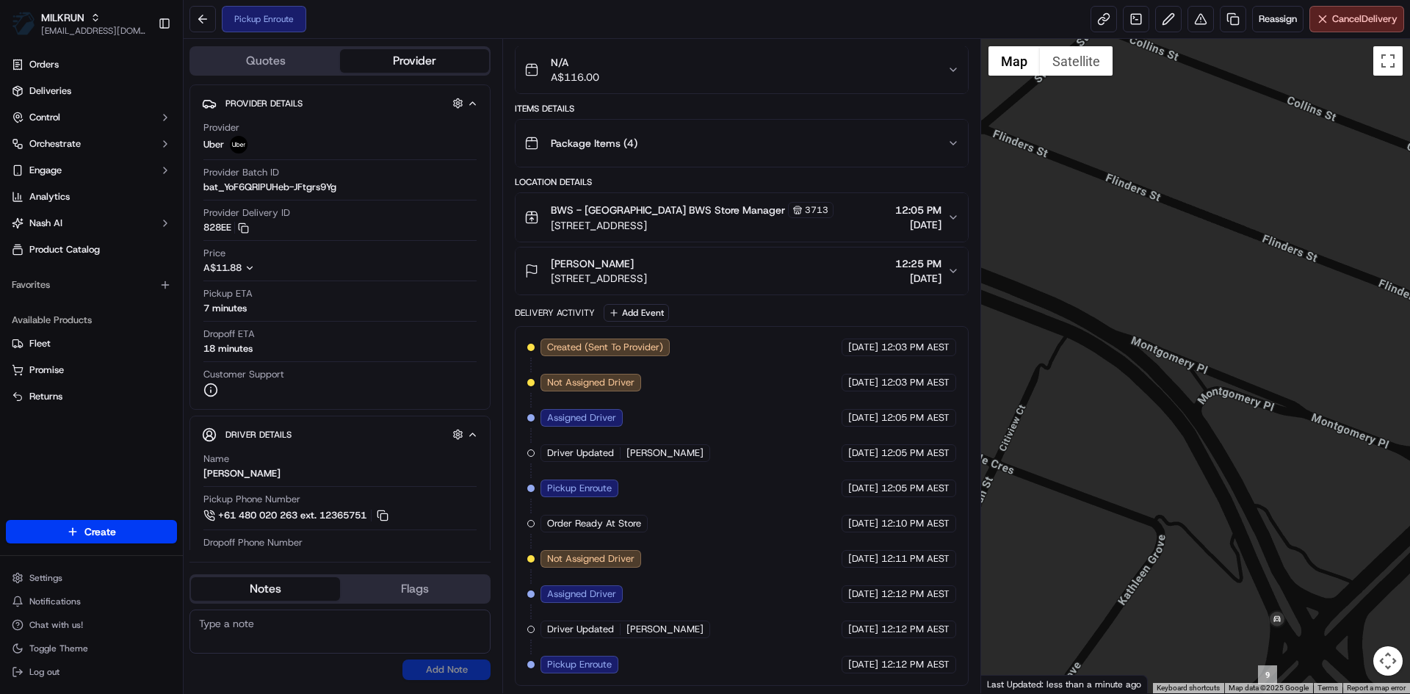
drag, startPoint x: 1131, startPoint y: 441, endPoint x: 1202, endPoint y: 469, distance: 76.2
click at [1202, 469] on div at bounding box center [1196, 366] width 430 height 654
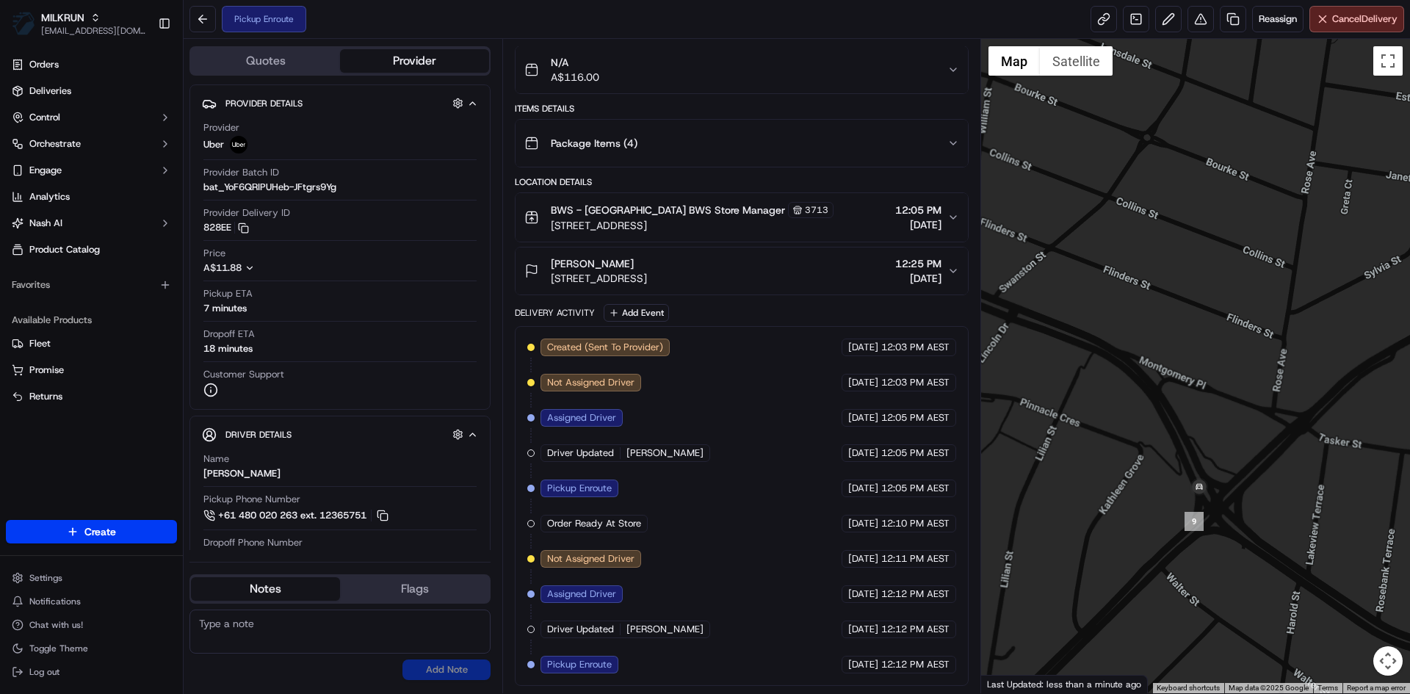
drag, startPoint x: 1121, startPoint y: 577, endPoint x: 1409, endPoint y: 227, distance: 453.4
click at [1409, 227] on div at bounding box center [1196, 366] width 430 height 654
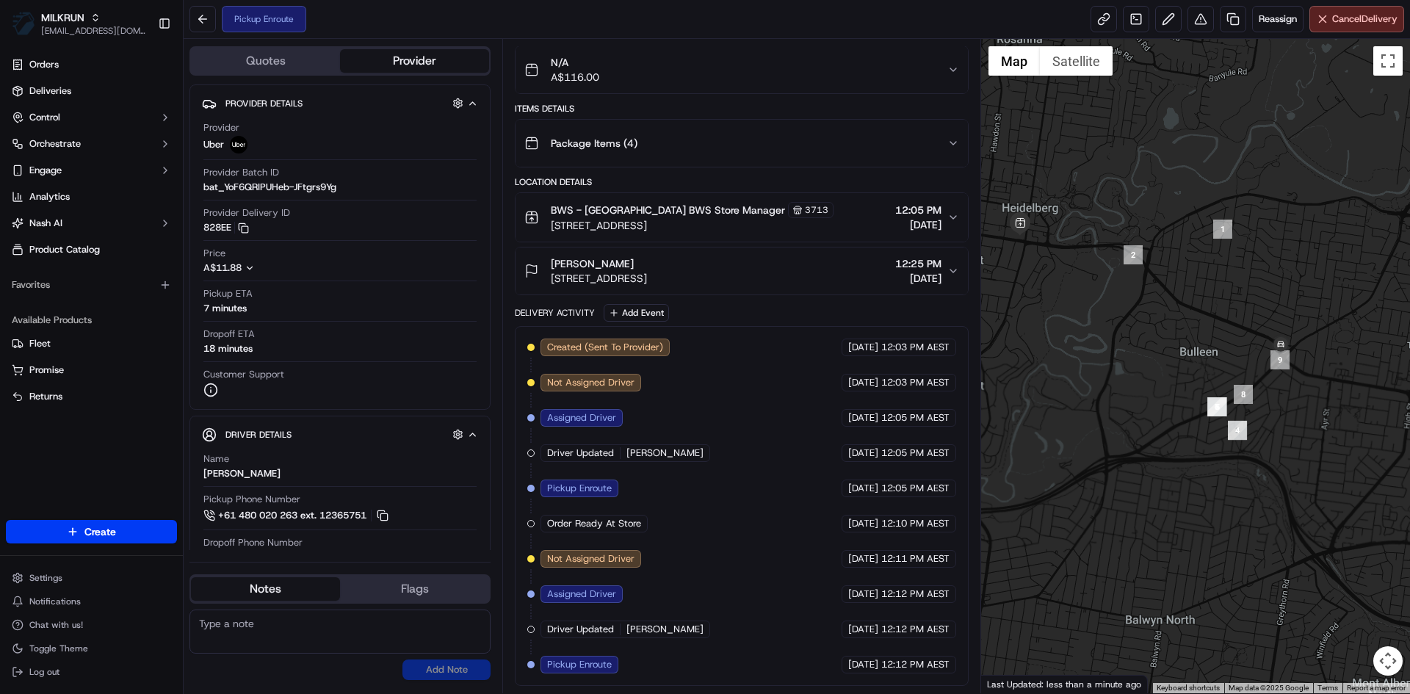
drag, startPoint x: 1152, startPoint y: 452, endPoint x: 1294, endPoint y: 438, distance: 142.4
click at [1294, 438] on div at bounding box center [1196, 366] width 430 height 654
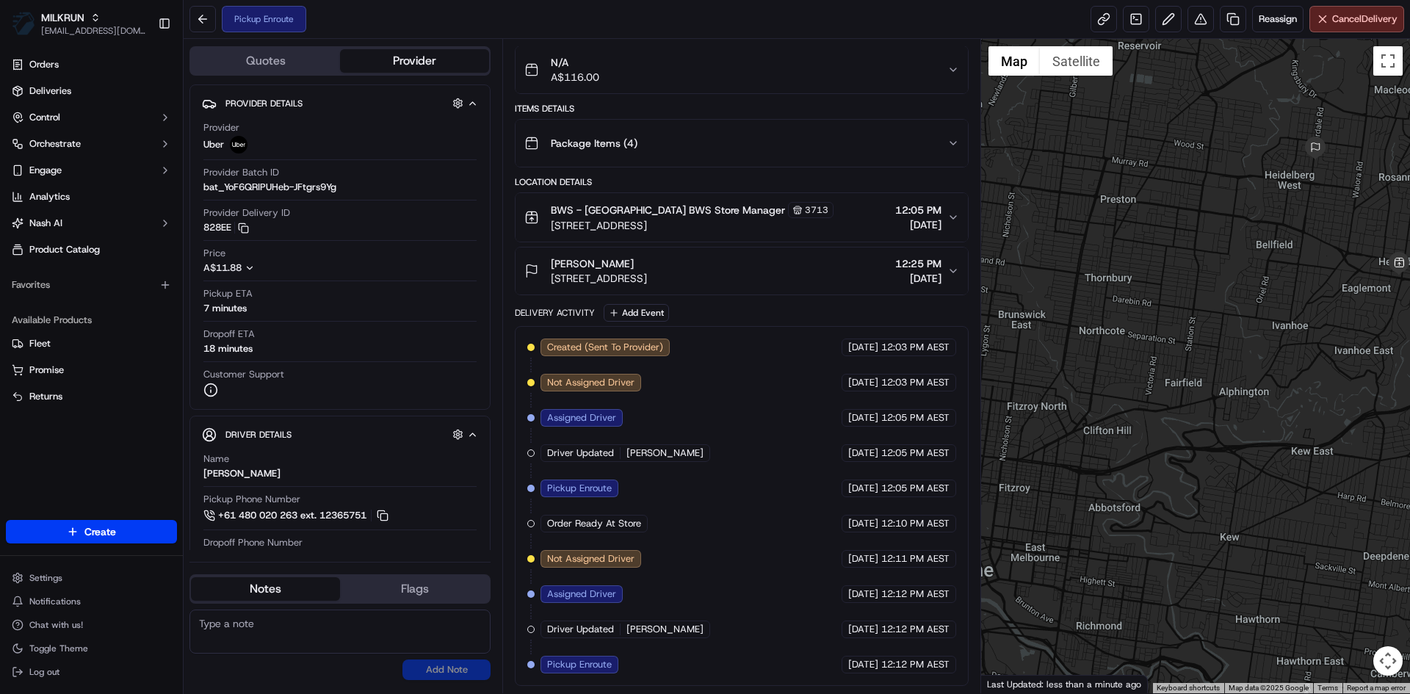
drag, startPoint x: 1118, startPoint y: 471, endPoint x: 1340, endPoint y: 422, distance: 227.3
click at [1340, 422] on div at bounding box center [1196, 366] width 430 height 654
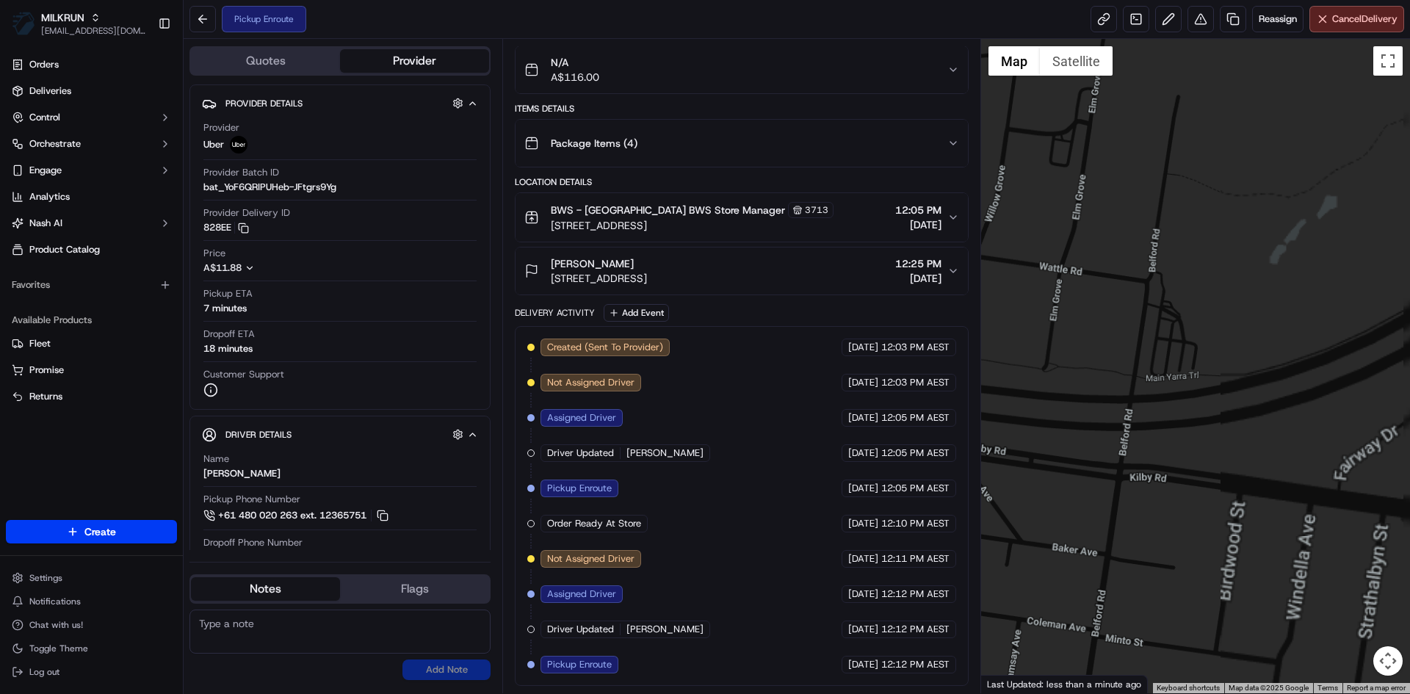
drag, startPoint x: 1298, startPoint y: 394, endPoint x: 1003, endPoint y: 471, distance: 304.9
click at [1003, 471] on div at bounding box center [1196, 366] width 430 height 654
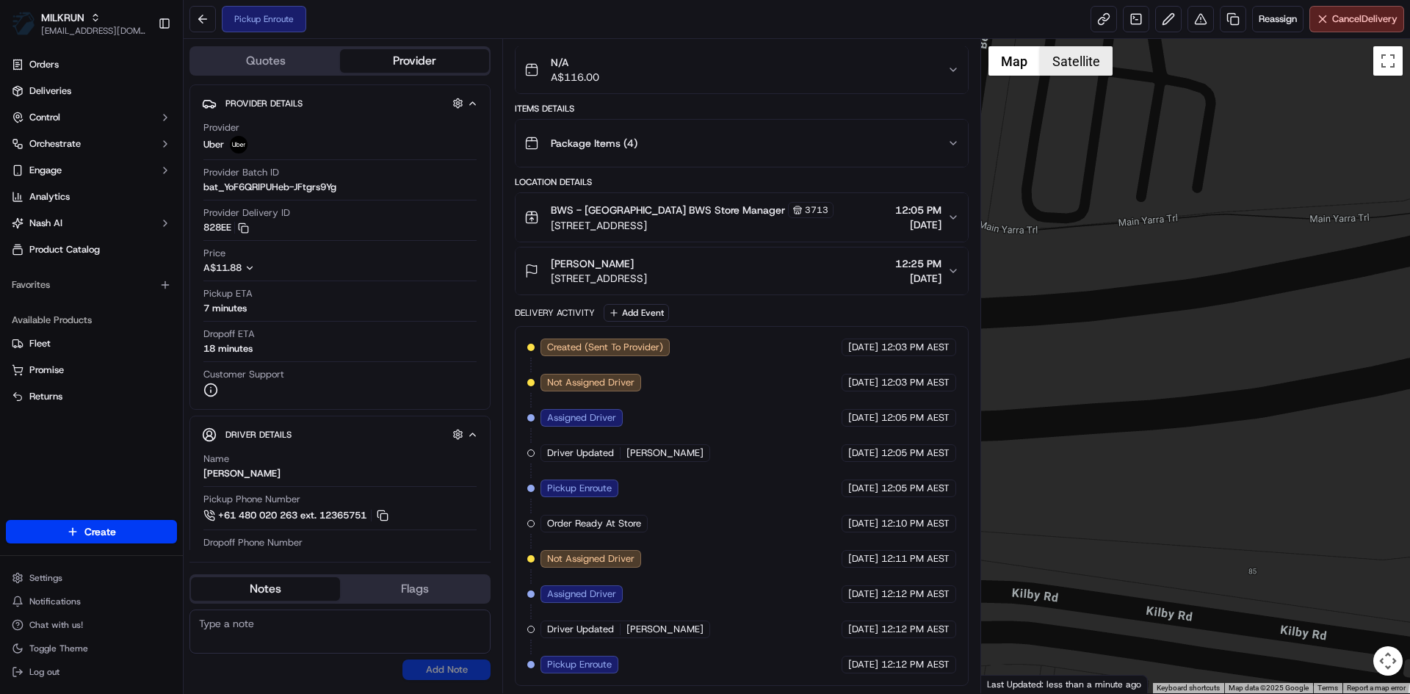
click at [1078, 50] on button "Satellite" at bounding box center [1076, 60] width 73 height 29
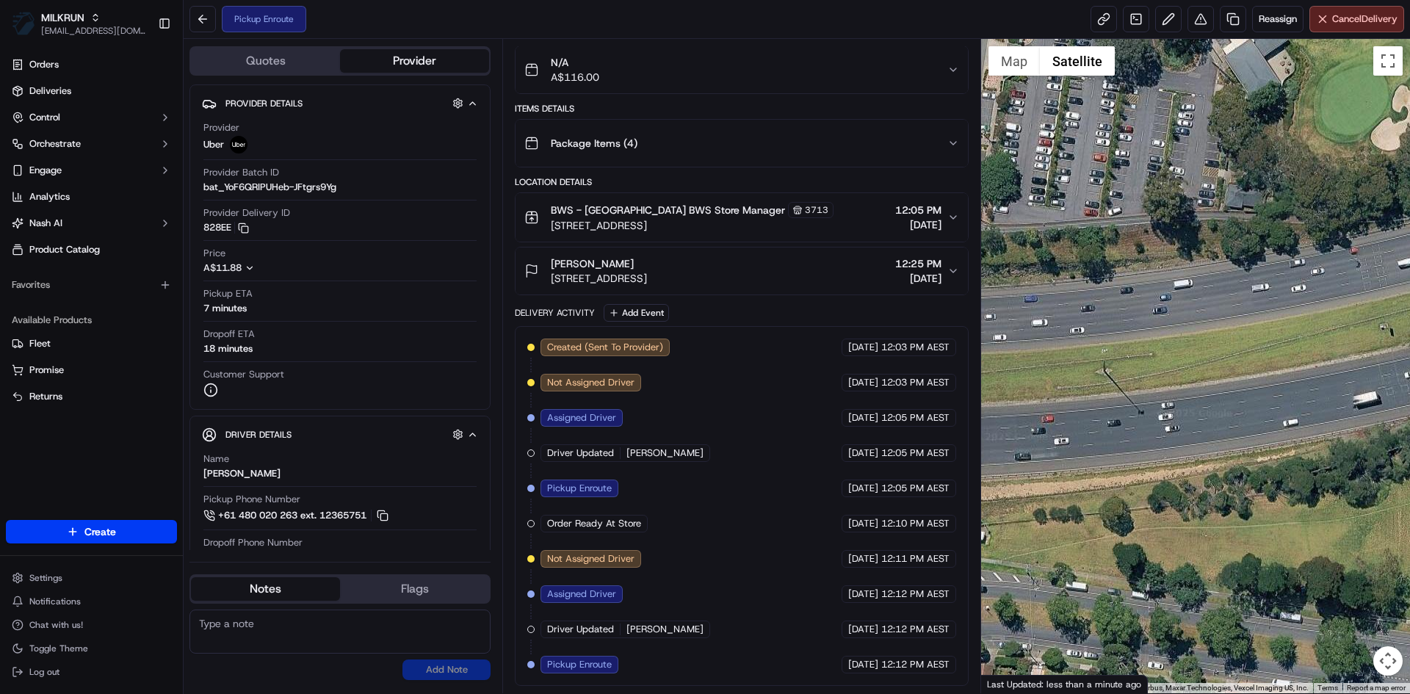
drag, startPoint x: 1334, startPoint y: 306, endPoint x: 1100, endPoint y: 333, distance: 235.1
click at [962, 369] on div "Quotes Provider Provider Details Hidden ( 1 ) Provider Uber Provider Batch ID b…" at bounding box center [797, 366] width 1226 height 654
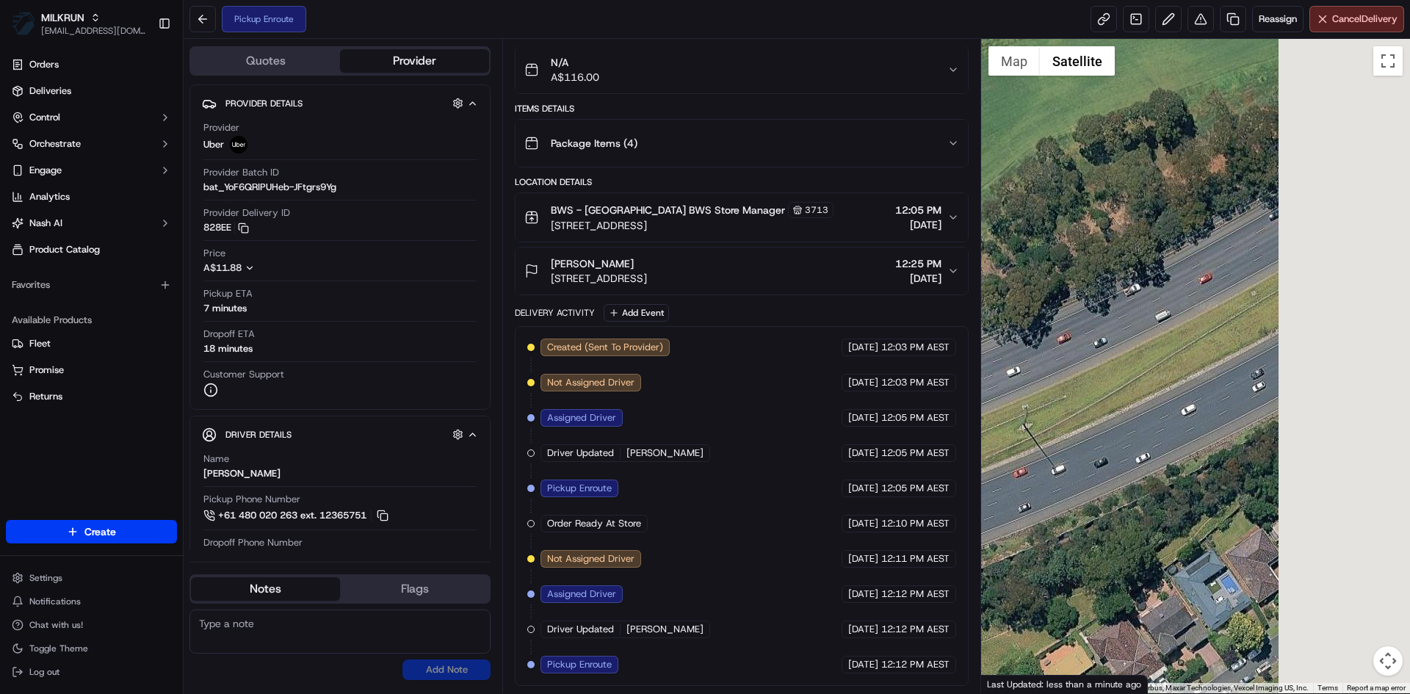
drag, startPoint x: 1196, startPoint y: 338, endPoint x: 1046, endPoint y: 413, distance: 168.5
click at [1036, 429] on div at bounding box center [1196, 366] width 430 height 654
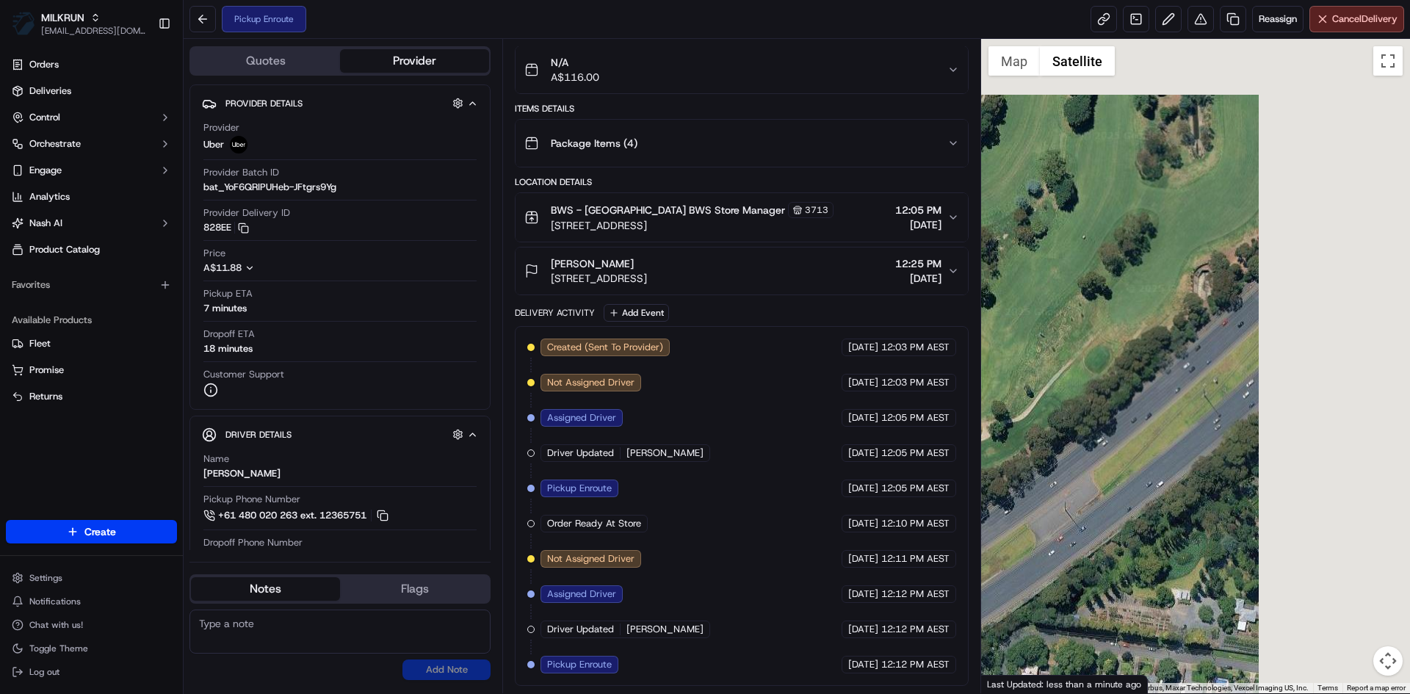
drag, startPoint x: 1273, startPoint y: 349, endPoint x: 1057, endPoint y: 511, distance: 270.1
click at [1057, 514] on div at bounding box center [1196, 366] width 430 height 654
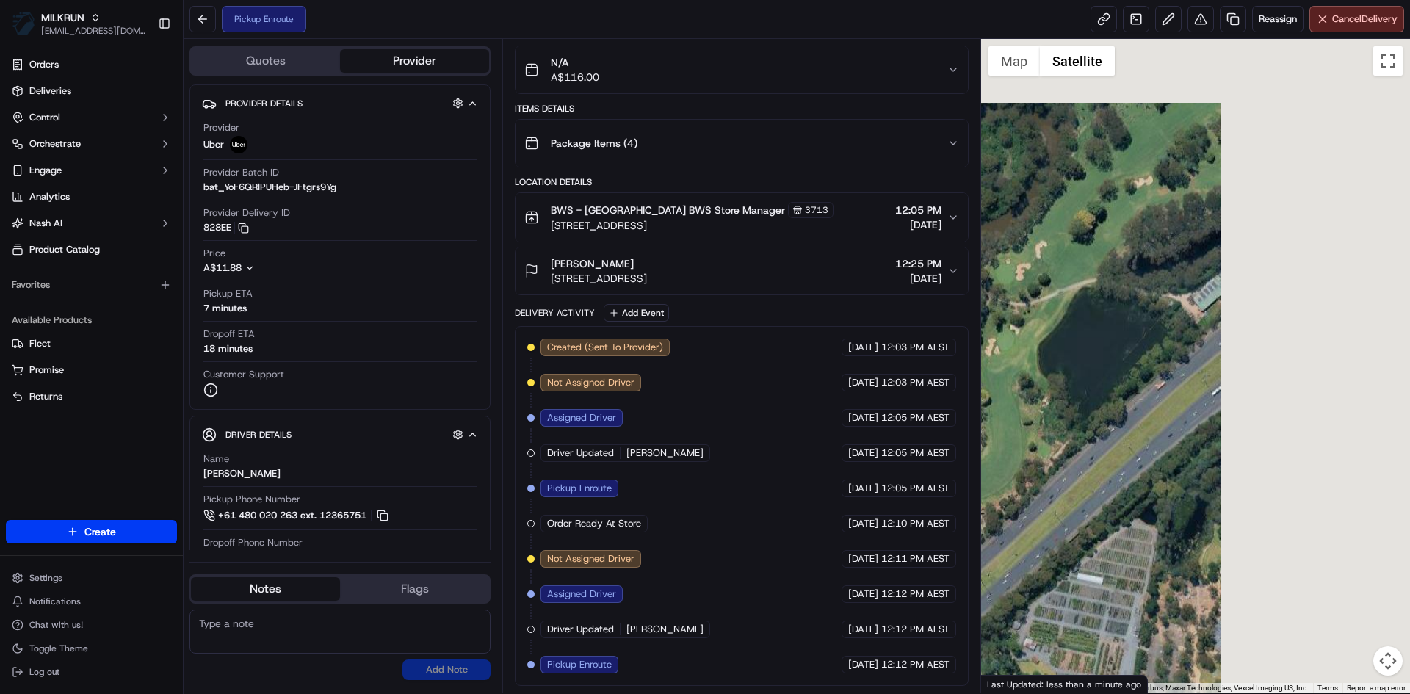
drag, startPoint x: 1354, startPoint y: 257, endPoint x: 1147, endPoint y: 438, distance: 274.8
click at [1107, 486] on div at bounding box center [1196, 366] width 430 height 654
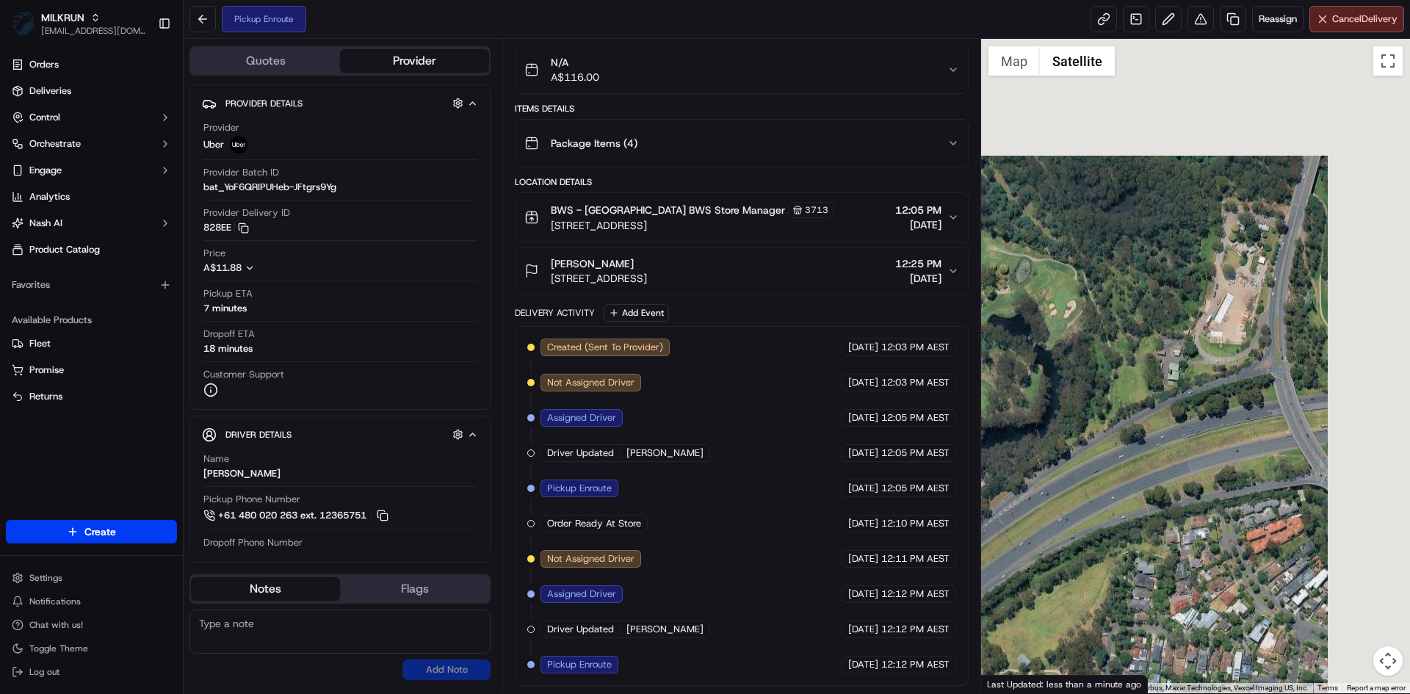
drag, startPoint x: 1312, startPoint y: 281, endPoint x: 1164, endPoint y: 419, distance: 203.2
click at [1051, 466] on div at bounding box center [1196, 366] width 430 height 654
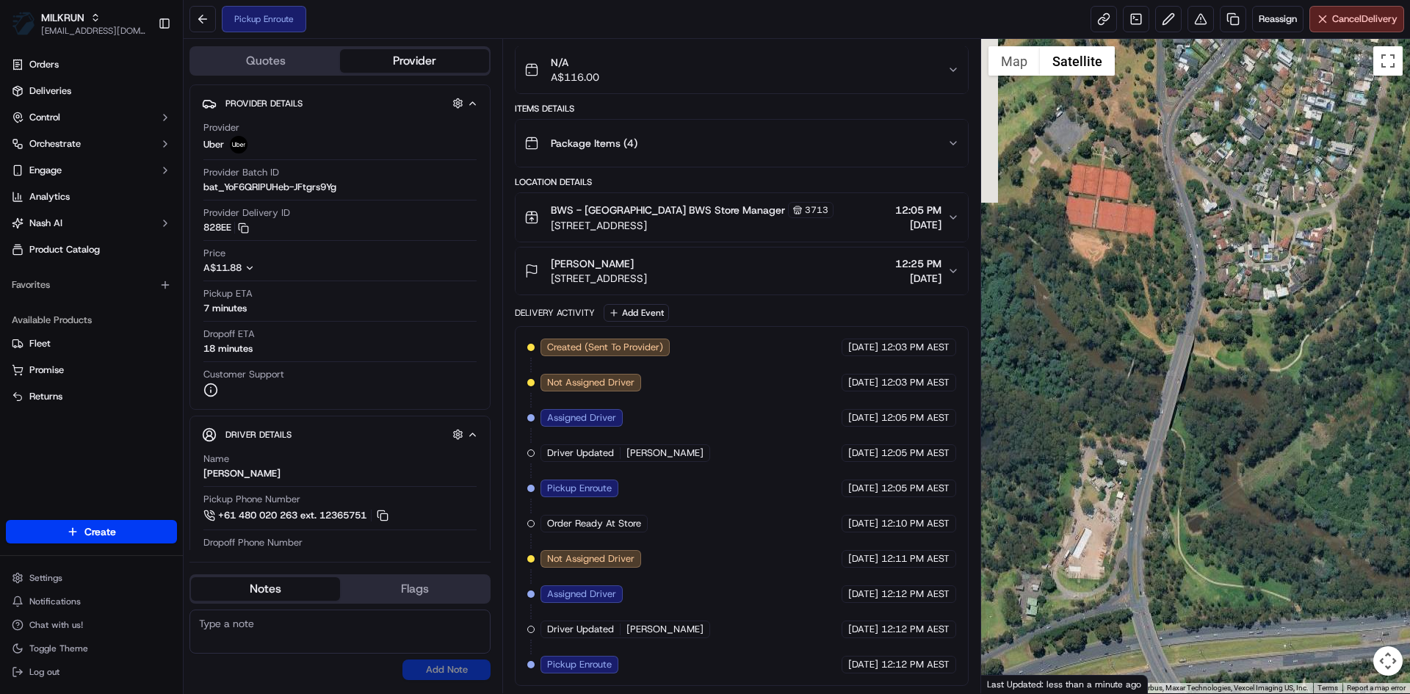
drag, startPoint x: 1264, startPoint y: 410, endPoint x: 1370, endPoint y: 527, distance: 158.6
click at [1370, 527] on div at bounding box center [1196, 366] width 430 height 654
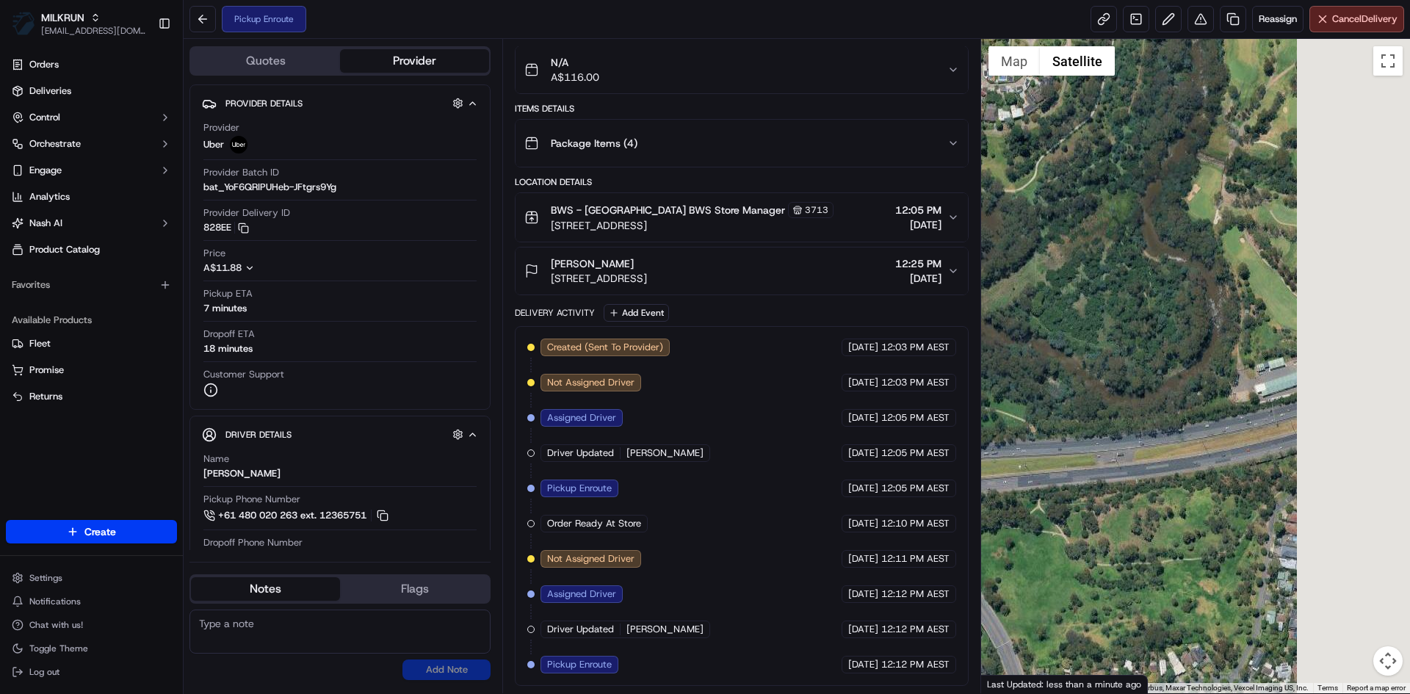
drag, startPoint x: 1301, startPoint y: 411, endPoint x: 974, endPoint y: 221, distance: 378.1
click at [974, 221] on div "Quotes Provider Provider Details Hidden ( 1 ) Provider Uber Provider Batch ID b…" at bounding box center [797, 366] width 1226 height 654
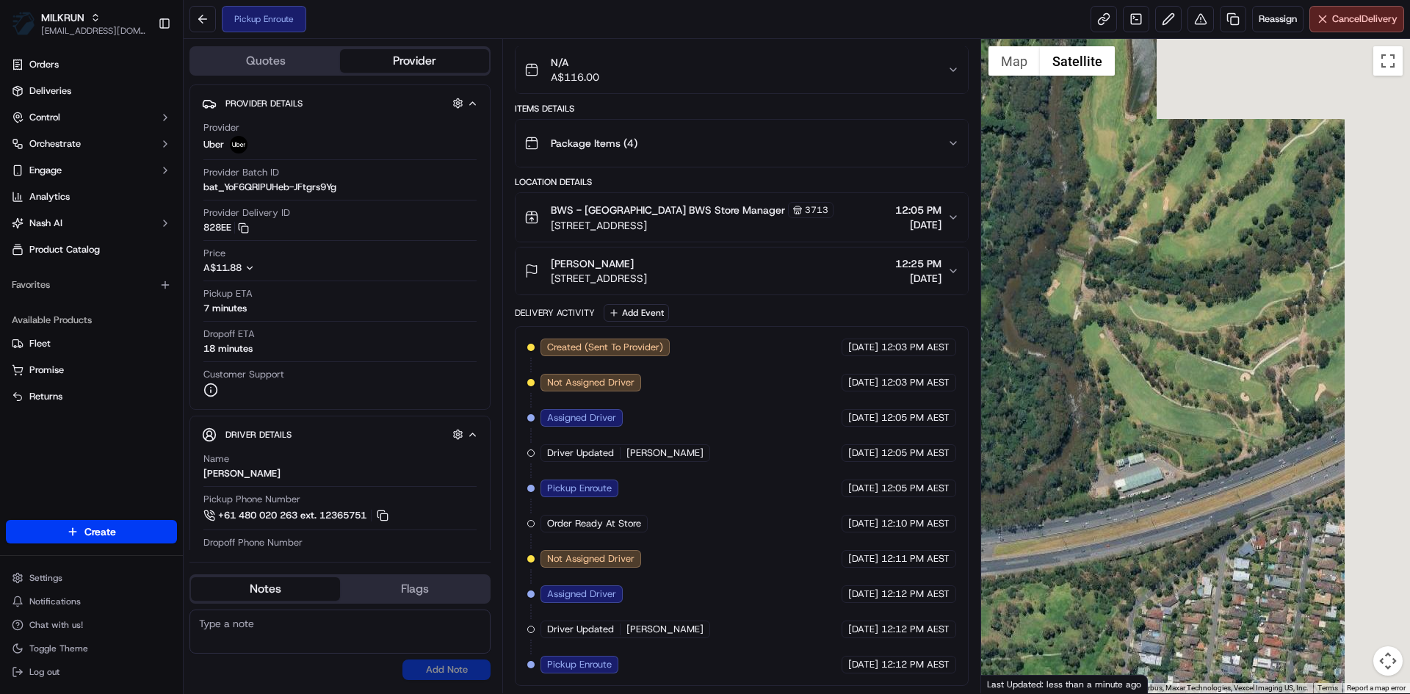
drag, startPoint x: 1106, startPoint y: 328, endPoint x: 926, endPoint y: 473, distance: 231.3
click at [902, 491] on div "Quotes Provider Provider Details Hidden ( 1 ) Provider Uber Provider Batch ID b…" at bounding box center [797, 366] width 1226 height 654
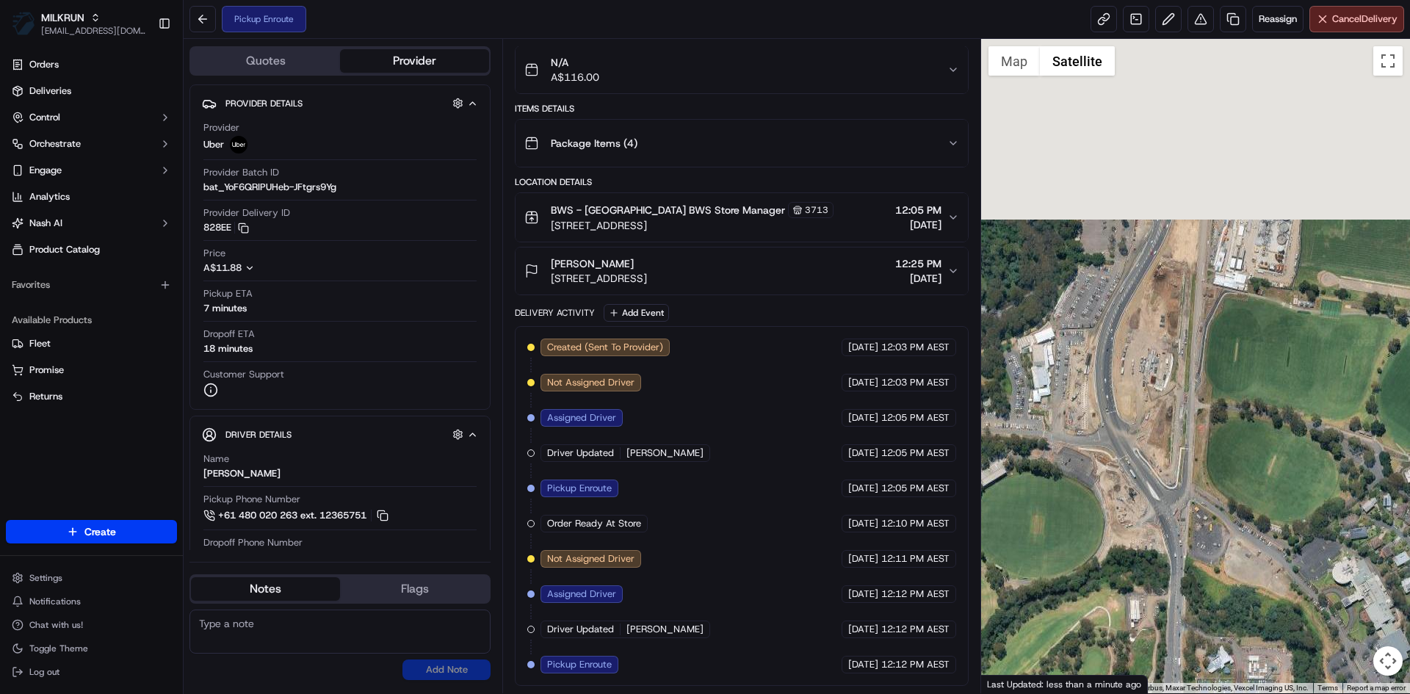
drag, startPoint x: 1185, startPoint y: 388, endPoint x: 1092, endPoint y: 640, distance: 269.0
click at [1092, 640] on div at bounding box center [1196, 366] width 430 height 654
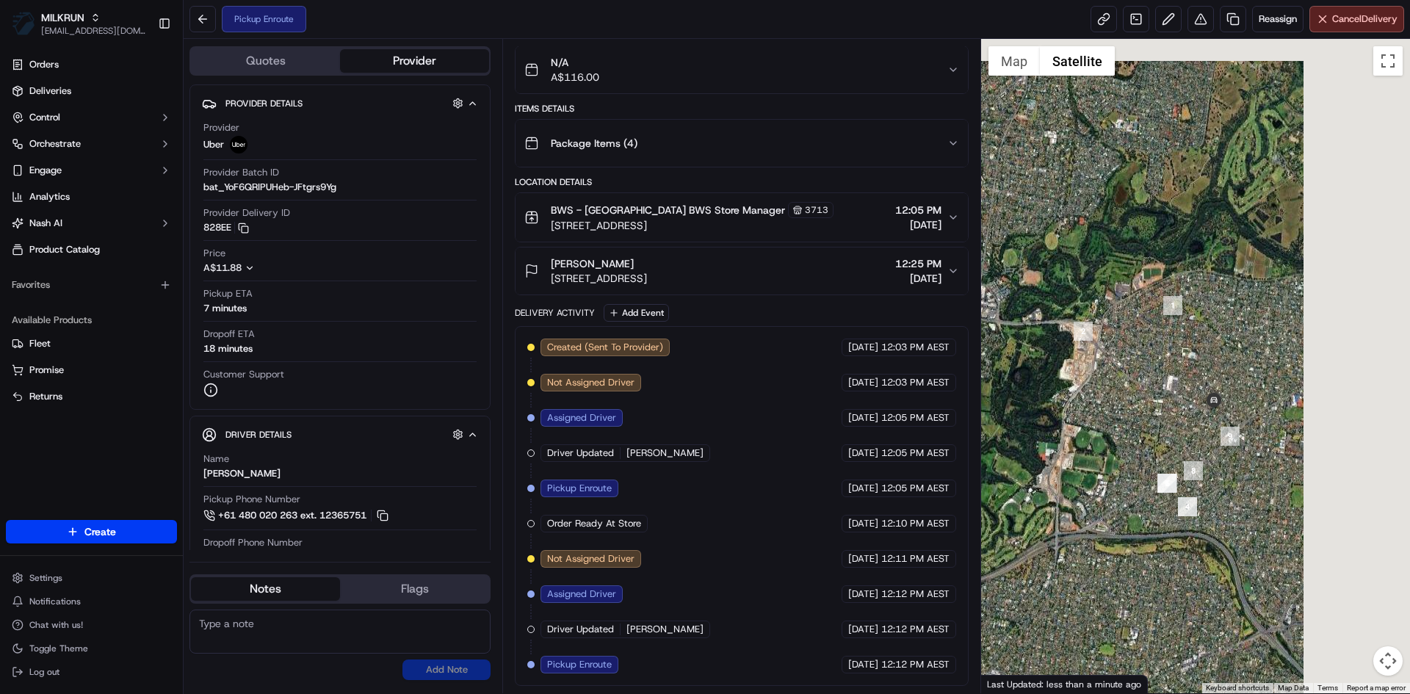
drag, startPoint x: 1222, startPoint y: 350, endPoint x: 1078, endPoint y: 416, distance: 158.1
click at [1076, 416] on div at bounding box center [1196, 366] width 430 height 654
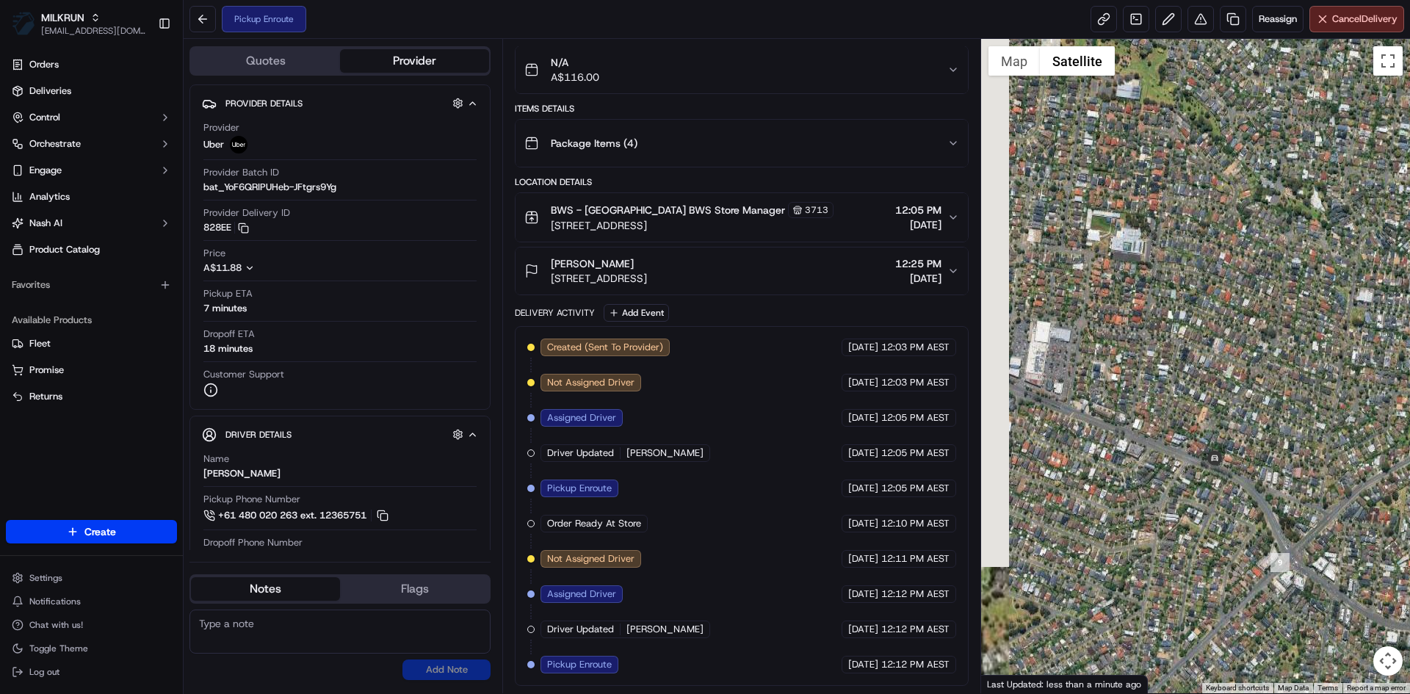
drag, startPoint x: 1161, startPoint y: 437, endPoint x: 1282, endPoint y: 532, distance: 153.7
click at [1282, 532] on div at bounding box center [1196, 366] width 430 height 654
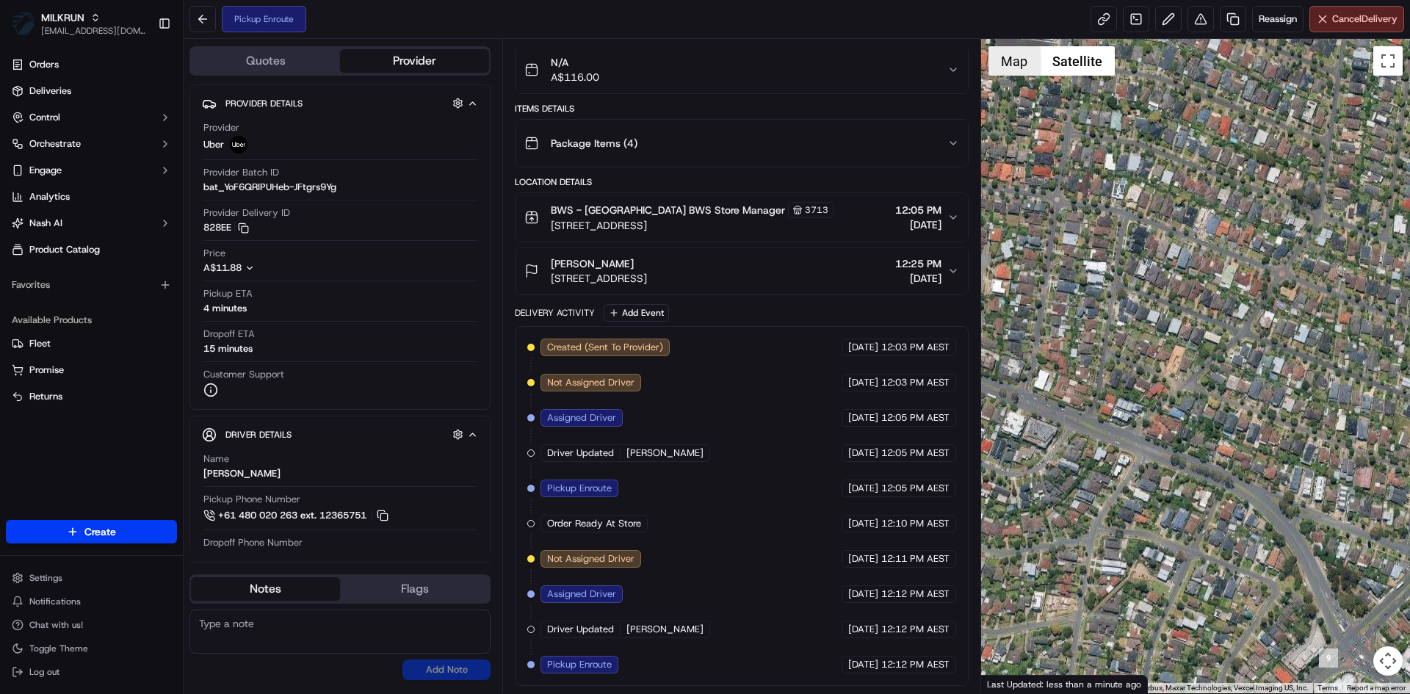
click at [1024, 59] on button "Map" at bounding box center [1013, 60] width 51 height 29
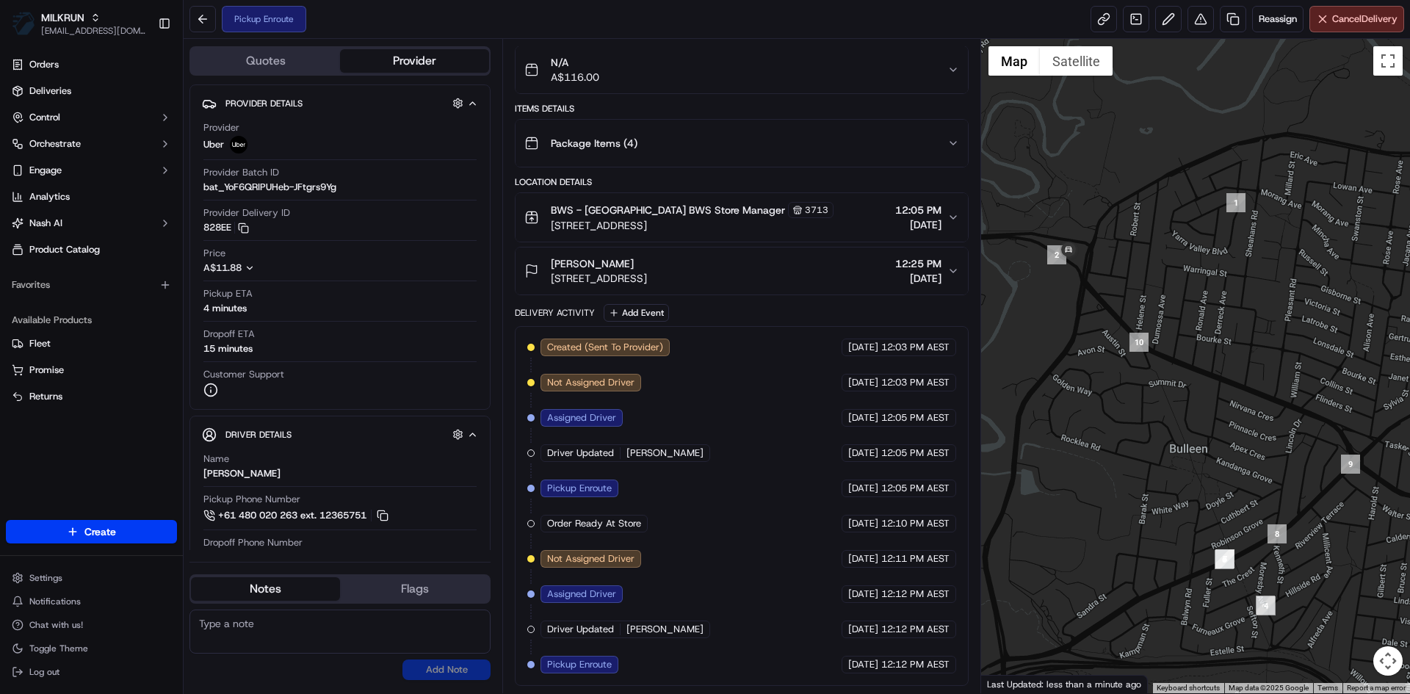
drag, startPoint x: 1139, startPoint y: 353, endPoint x: 1295, endPoint y: 402, distance: 164.0
click at [1295, 402] on div at bounding box center [1196, 366] width 430 height 654
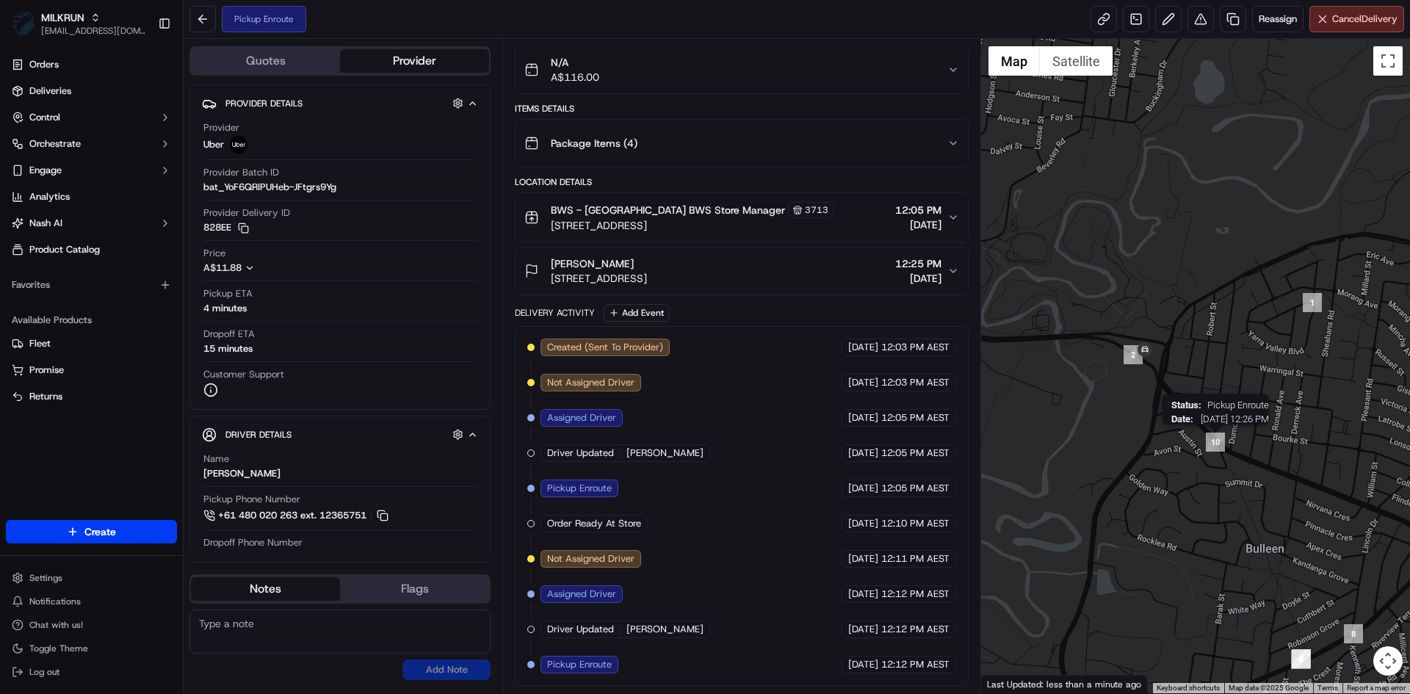
drag, startPoint x: 1193, startPoint y: 385, endPoint x: 1197, endPoint y: 423, distance: 38.4
click at [1218, 452] on div "Status : Pickup Enroute Date : [DATE] 12:26 PM" at bounding box center [1196, 366] width 430 height 654
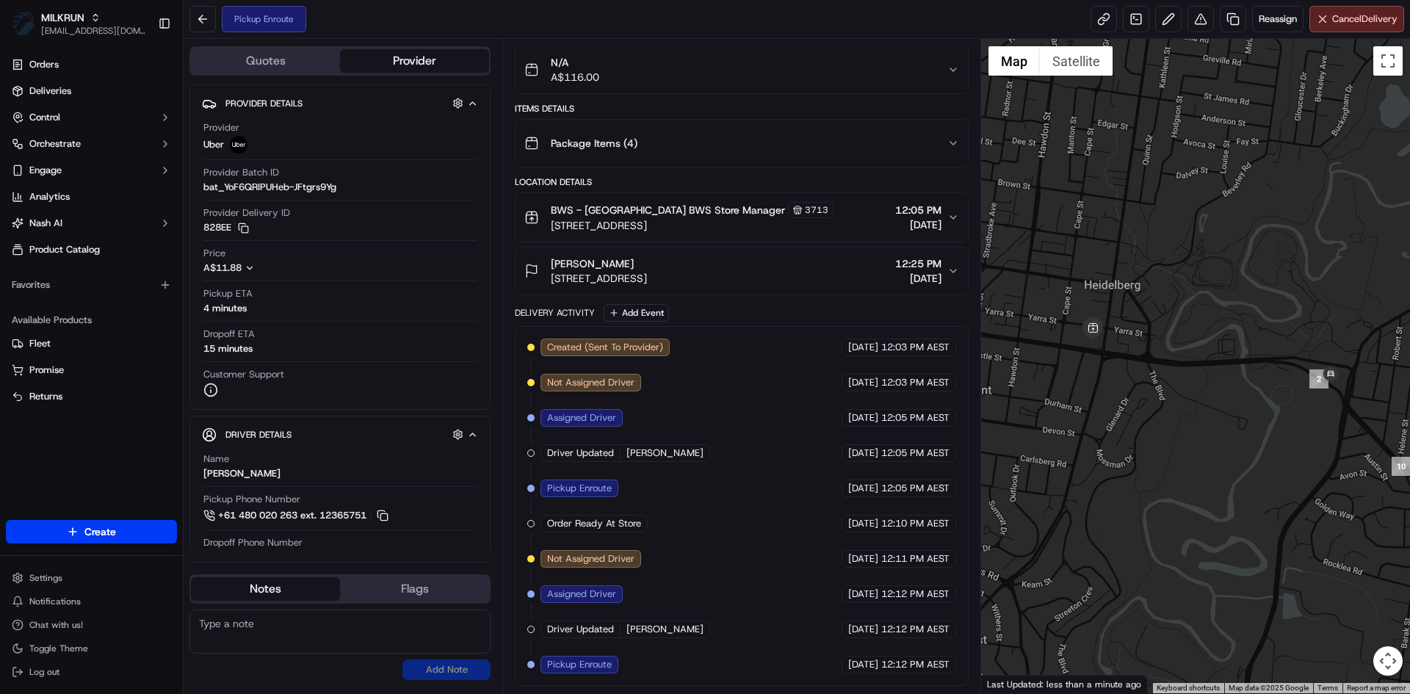
drag, startPoint x: 1060, startPoint y: 344, endPoint x: 1247, endPoint y: 349, distance: 186.6
click at [1247, 349] on div at bounding box center [1196, 366] width 430 height 654
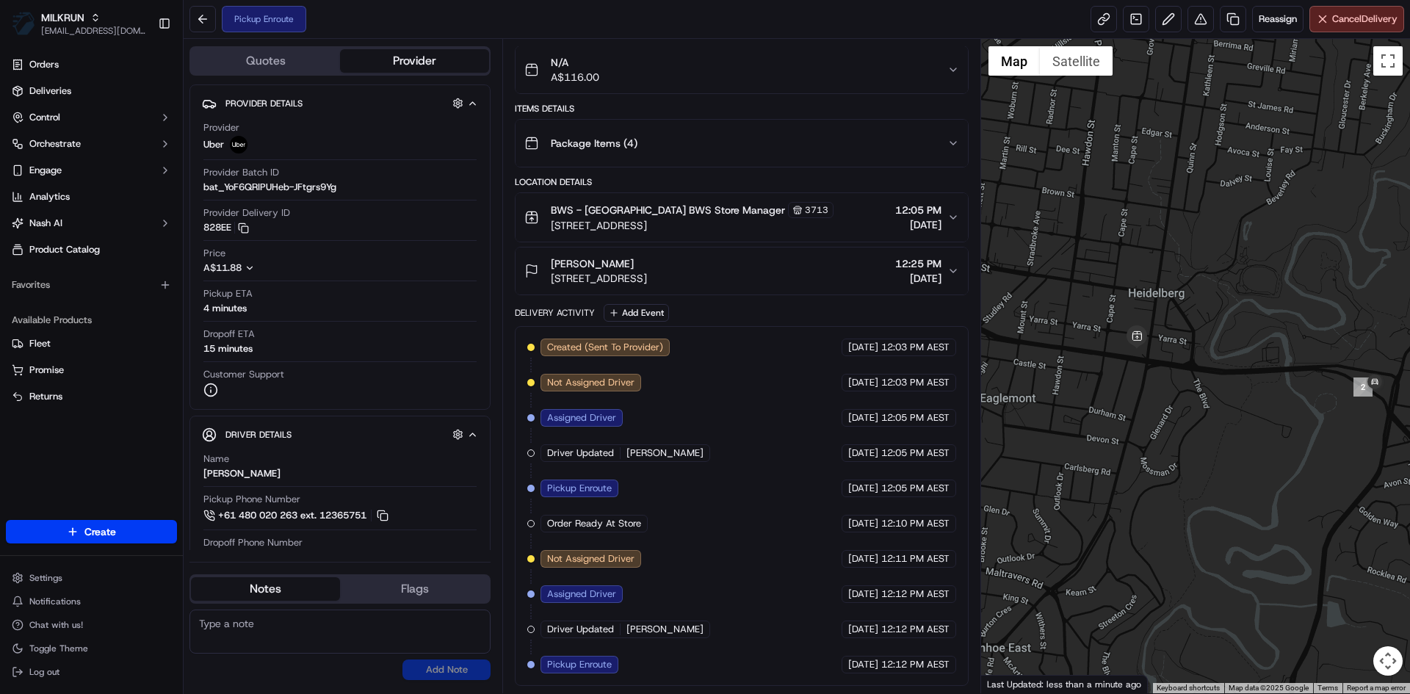
click at [1215, 361] on div at bounding box center [1196, 366] width 430 height 654
drag, startPoint x: 1193, startPoint y: 362, endPoint x: 1064, endPoint y: 359, distance: 128.6
click at [1064, 359] on div at bounding box center [1196, 366] width 430 height 654
